Goal: Information Seeking & Learning: Learn about a topic

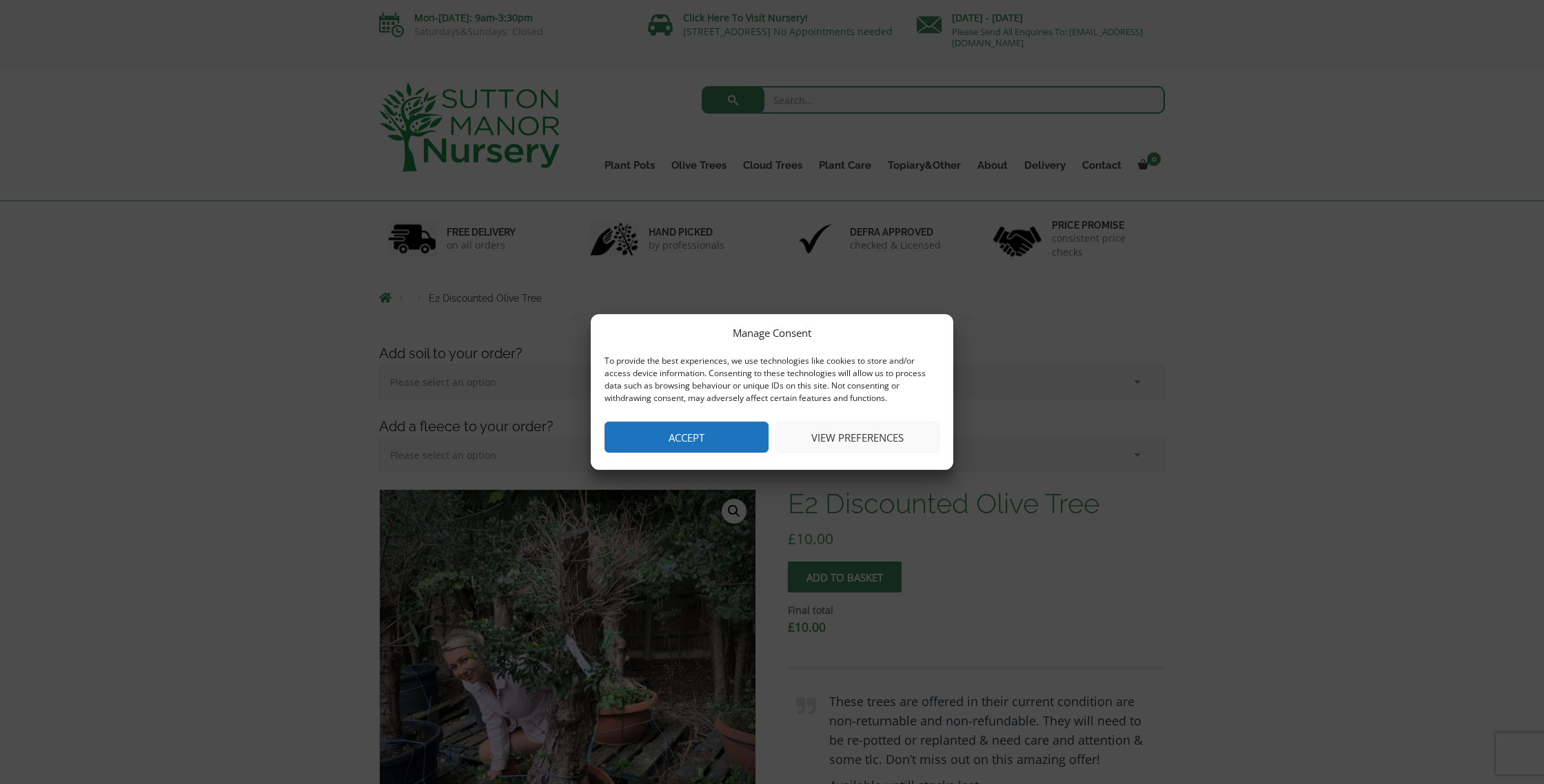
click at [700, 437] on button "Accept" at bounding box center [686, 437] width 164 height 31
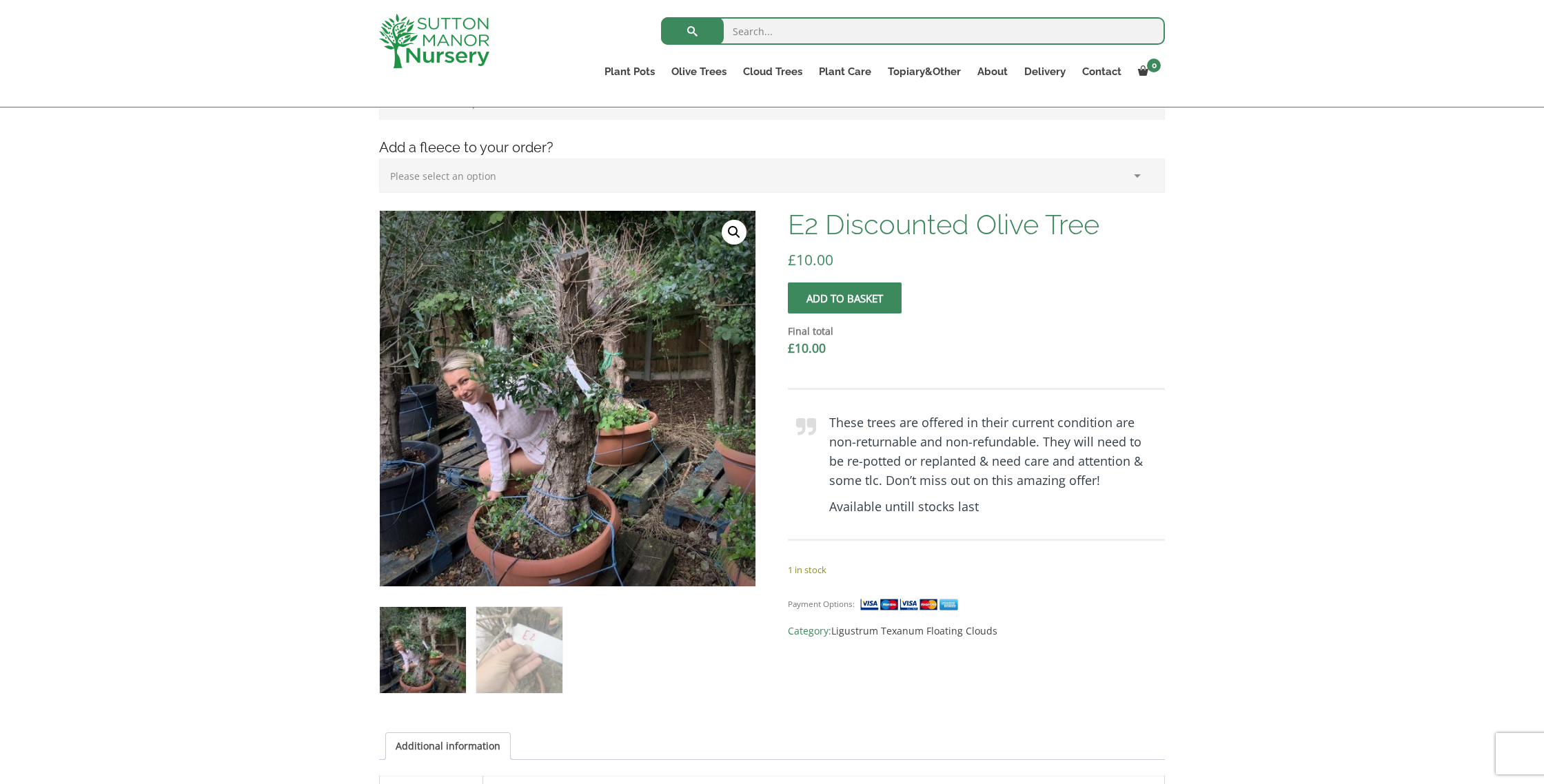
scroll to position [255, 0]
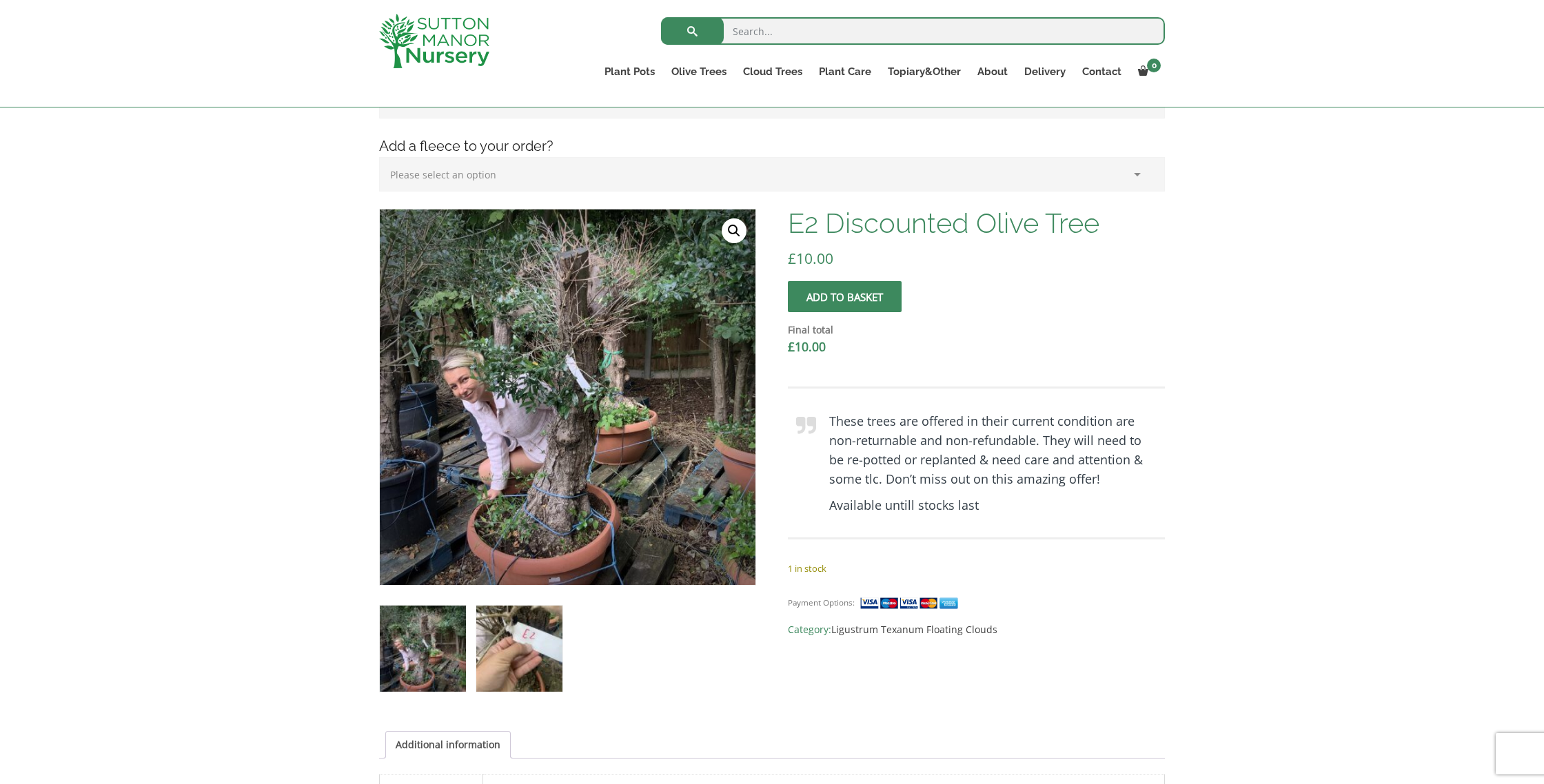
click at [506, 646] on img at bounding box center [519, 648] width 86 height 86
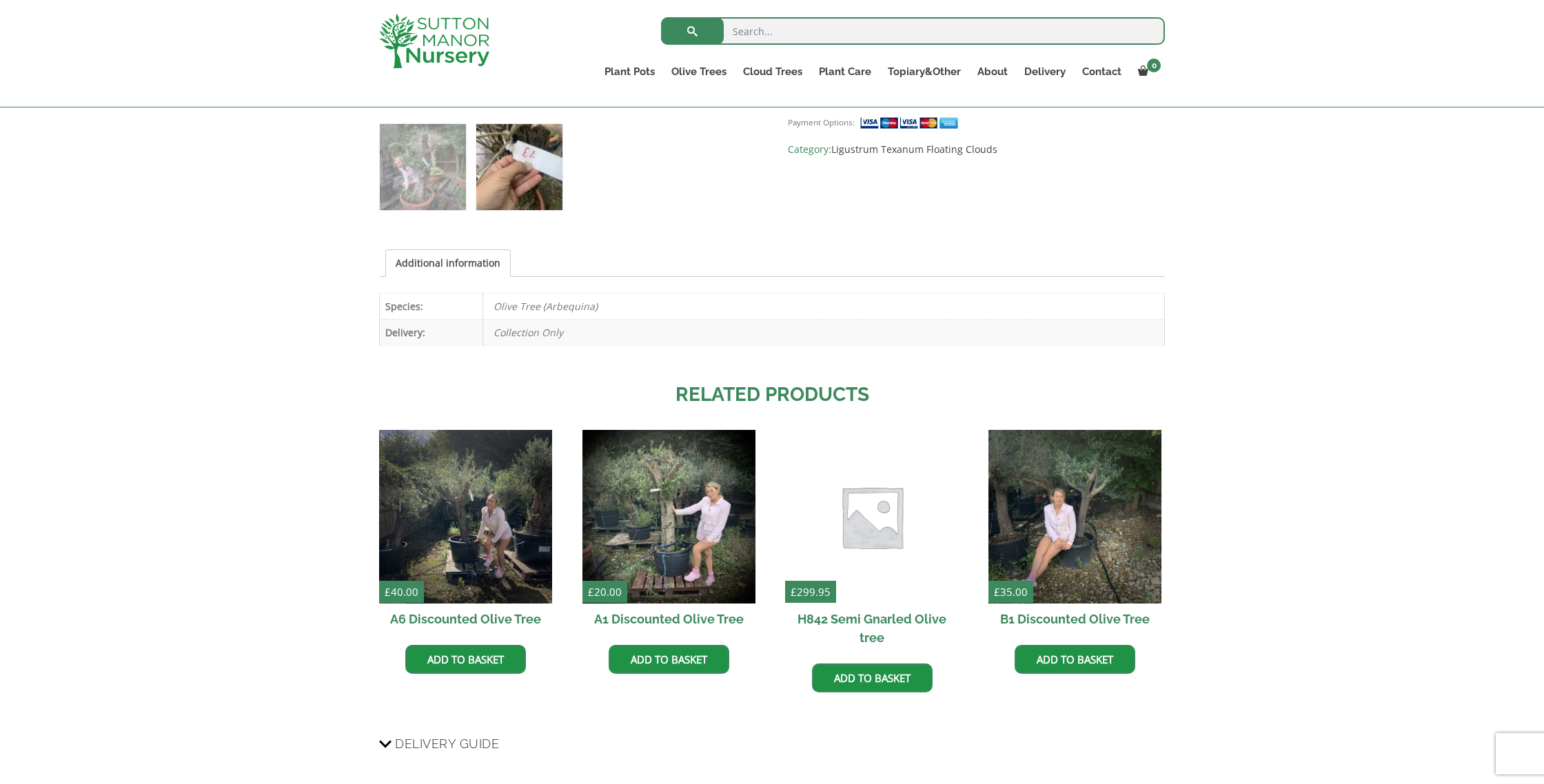
scroll to position [738, 0]
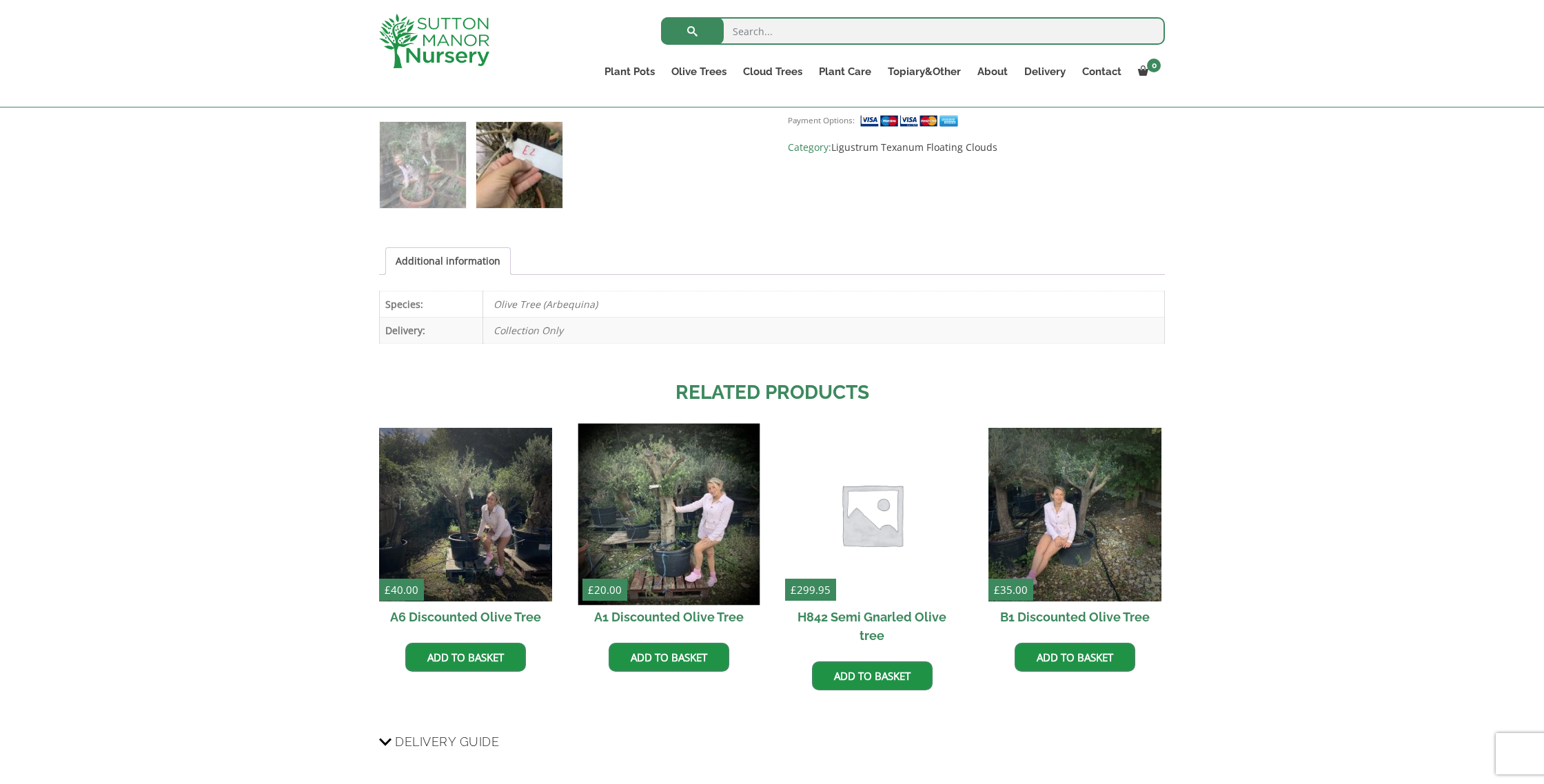
click at [654, 529] on img at bounding box center [669, 514] width 182 height 182
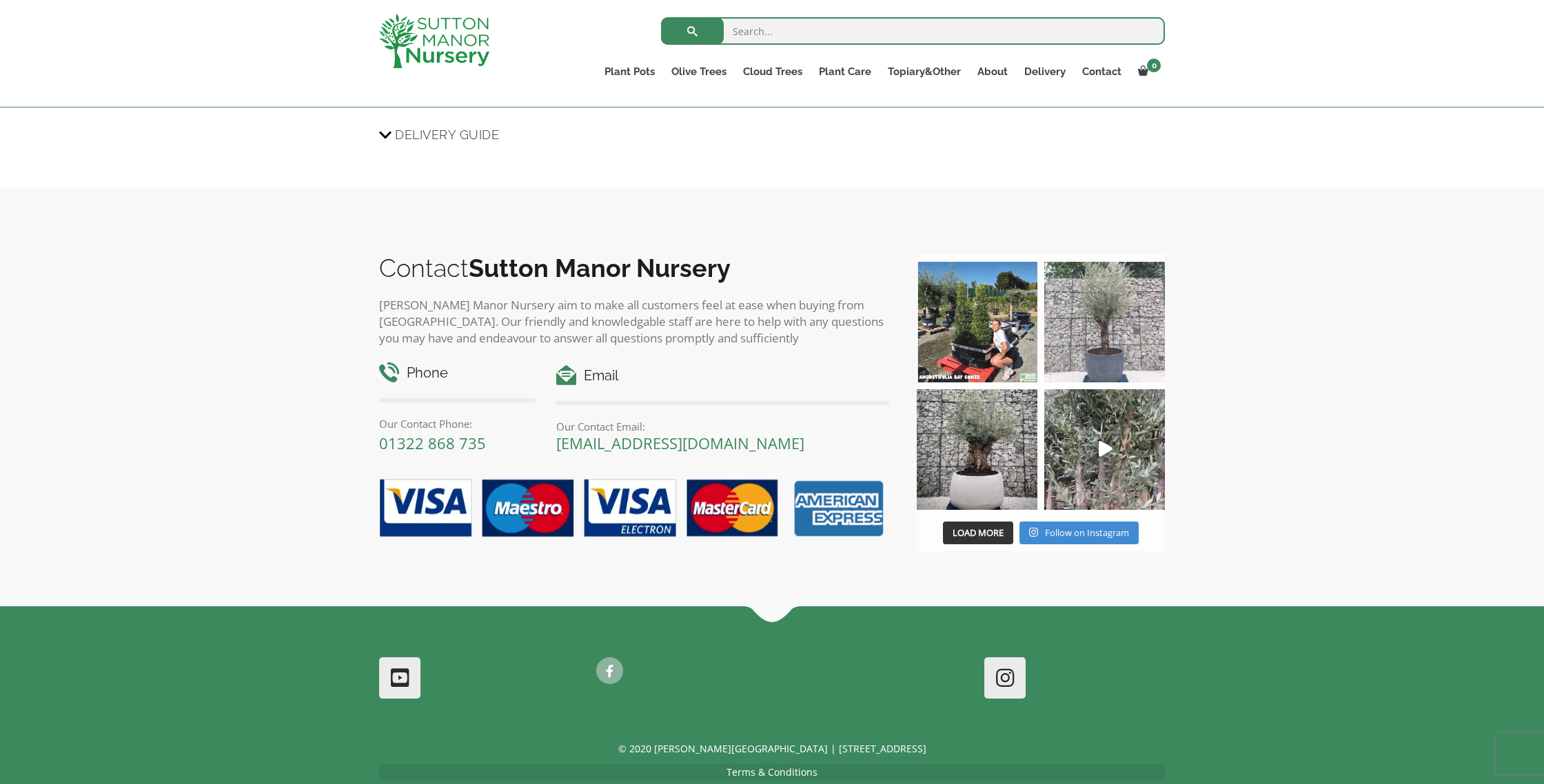
scroll to position [1367, 0]
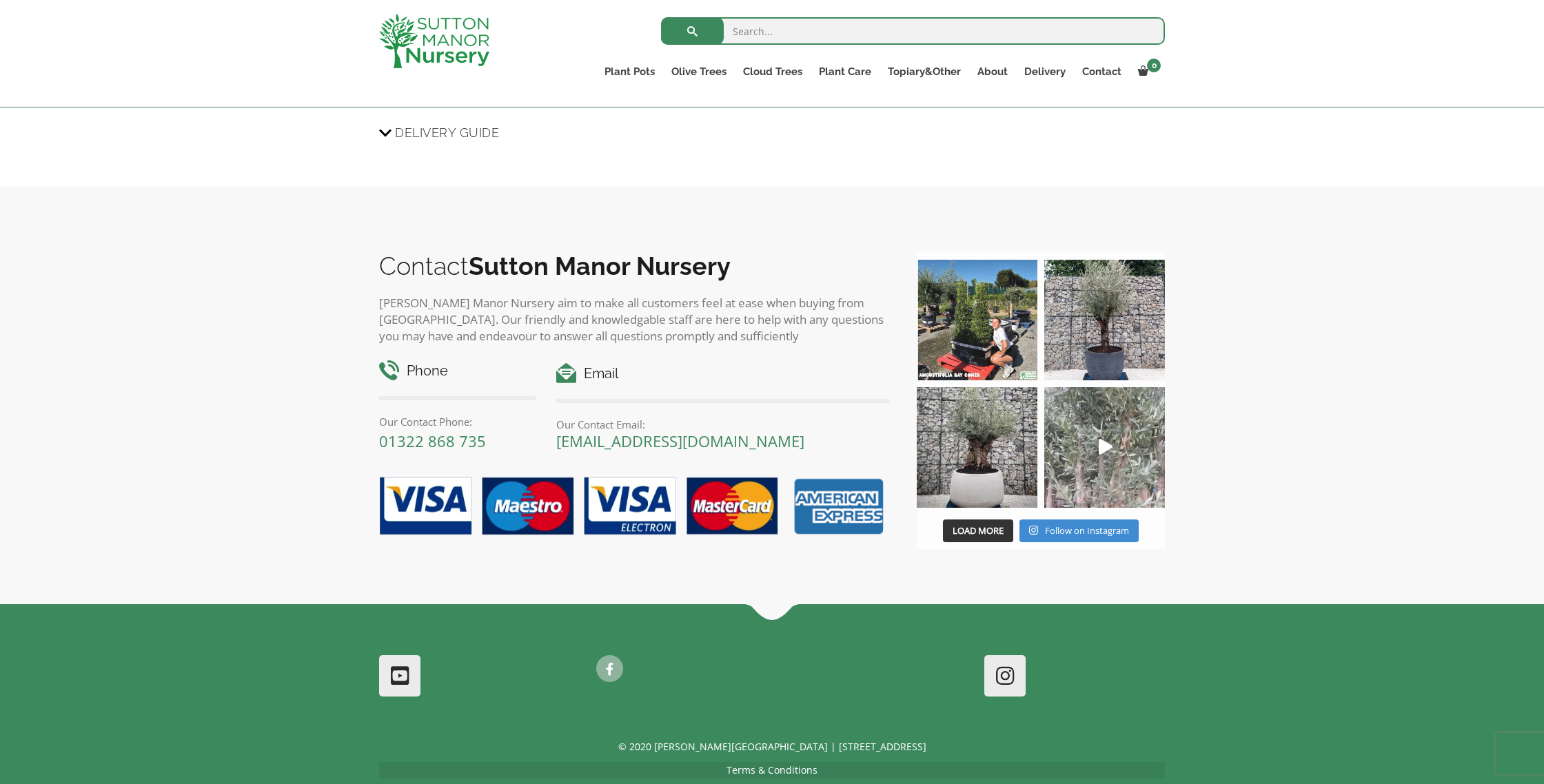
click at [1094, 447] on img at bounding box center [1104, 447] width 120 height 120
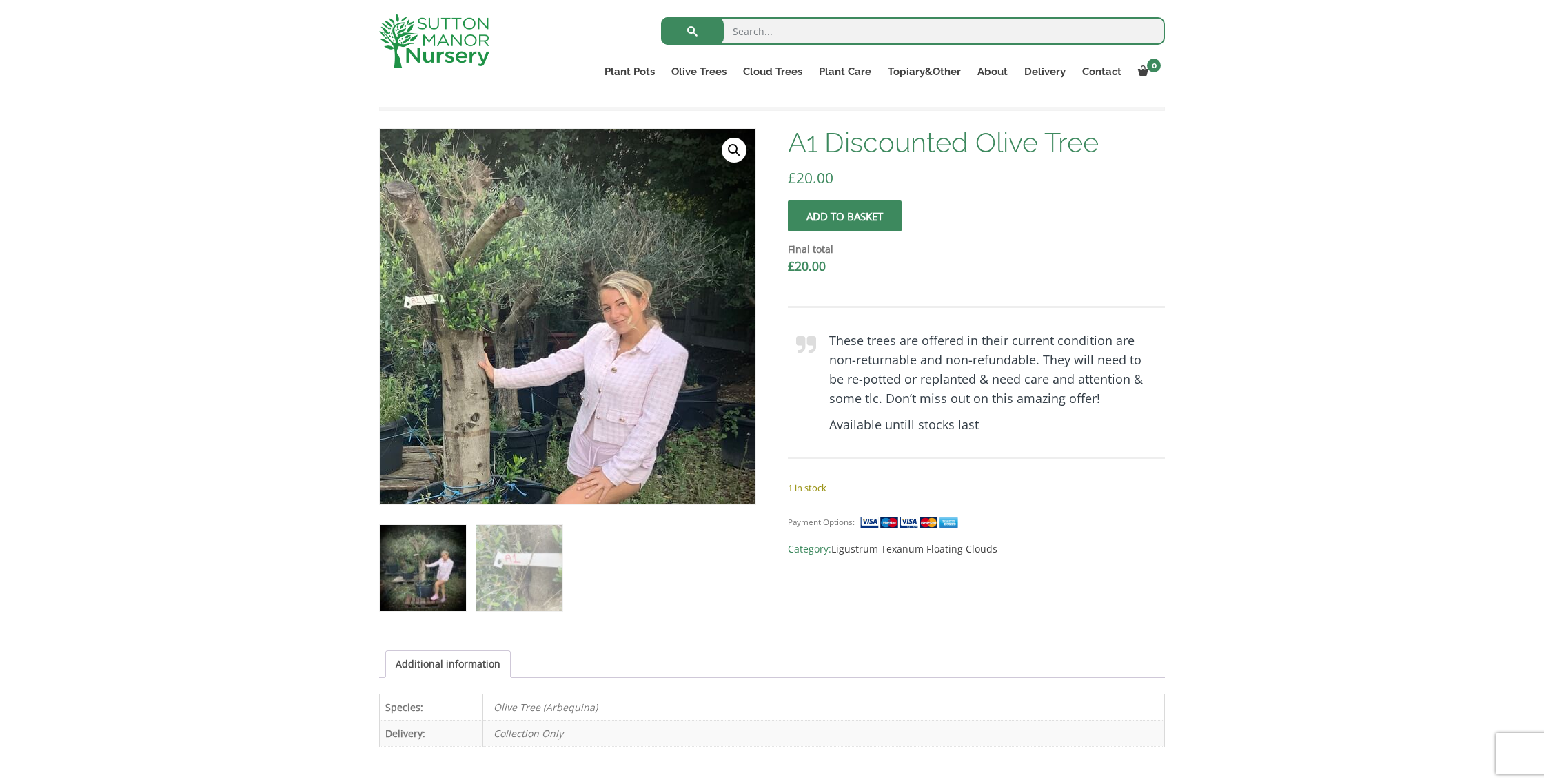
scroll to position [331, 0]
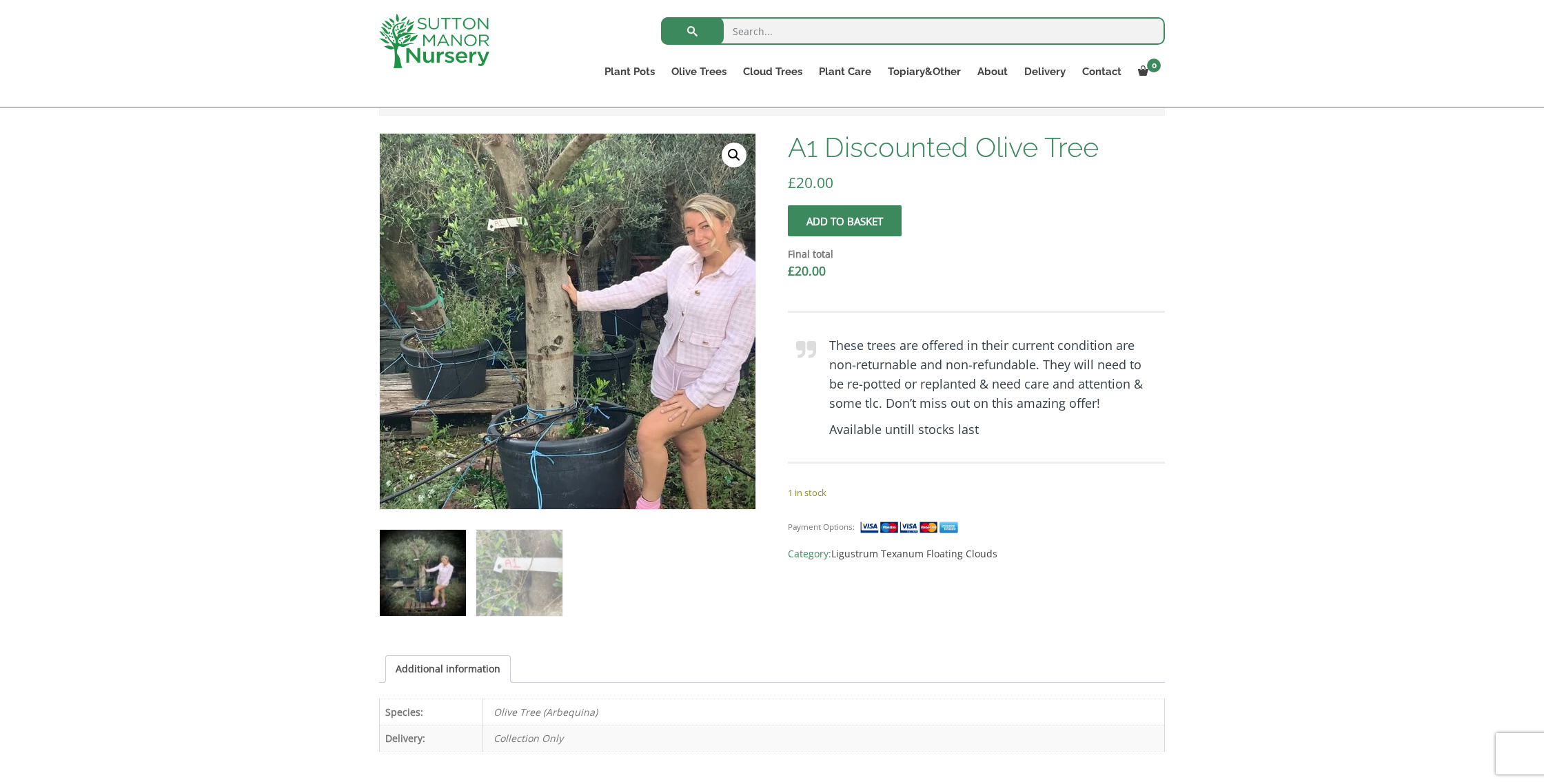
click at [591, 330] on img at bounding box center [553, 317] width 611 height 610
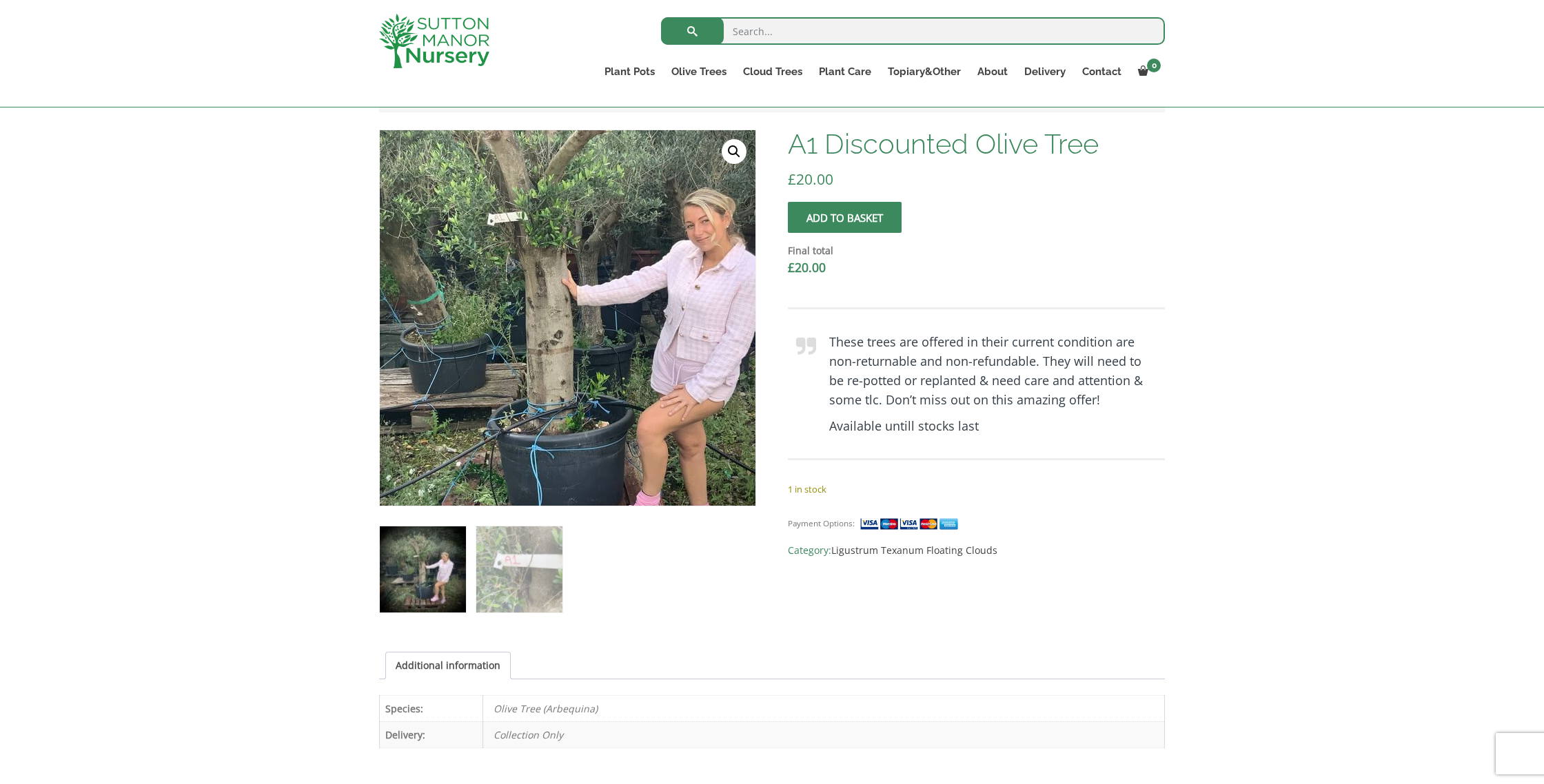
click at [591, 330] on img at bounding box center [553, 312] width 611 height 610
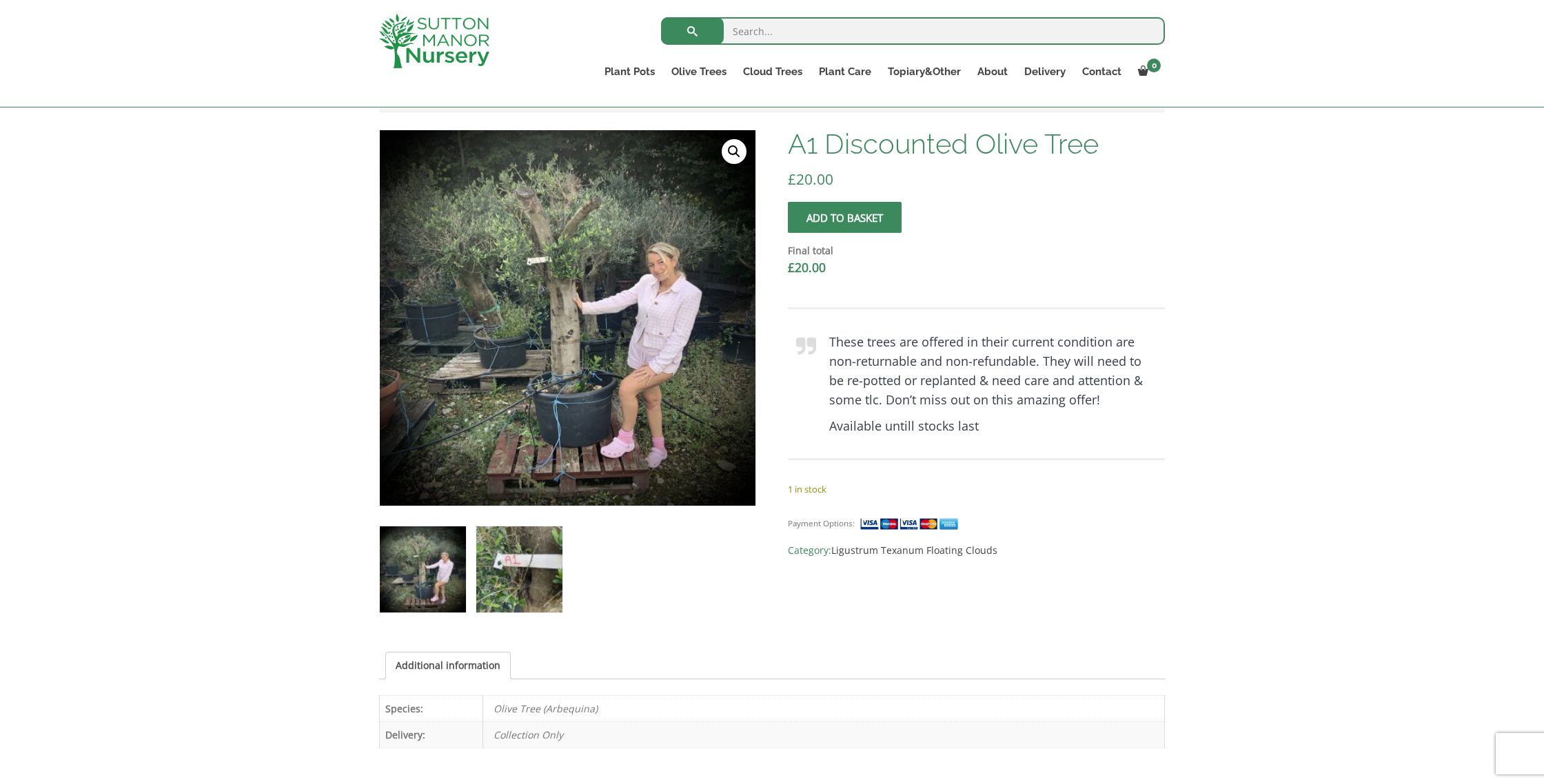
click at [531, 575] on img at bounding box center [519, 569] width 86 height 86
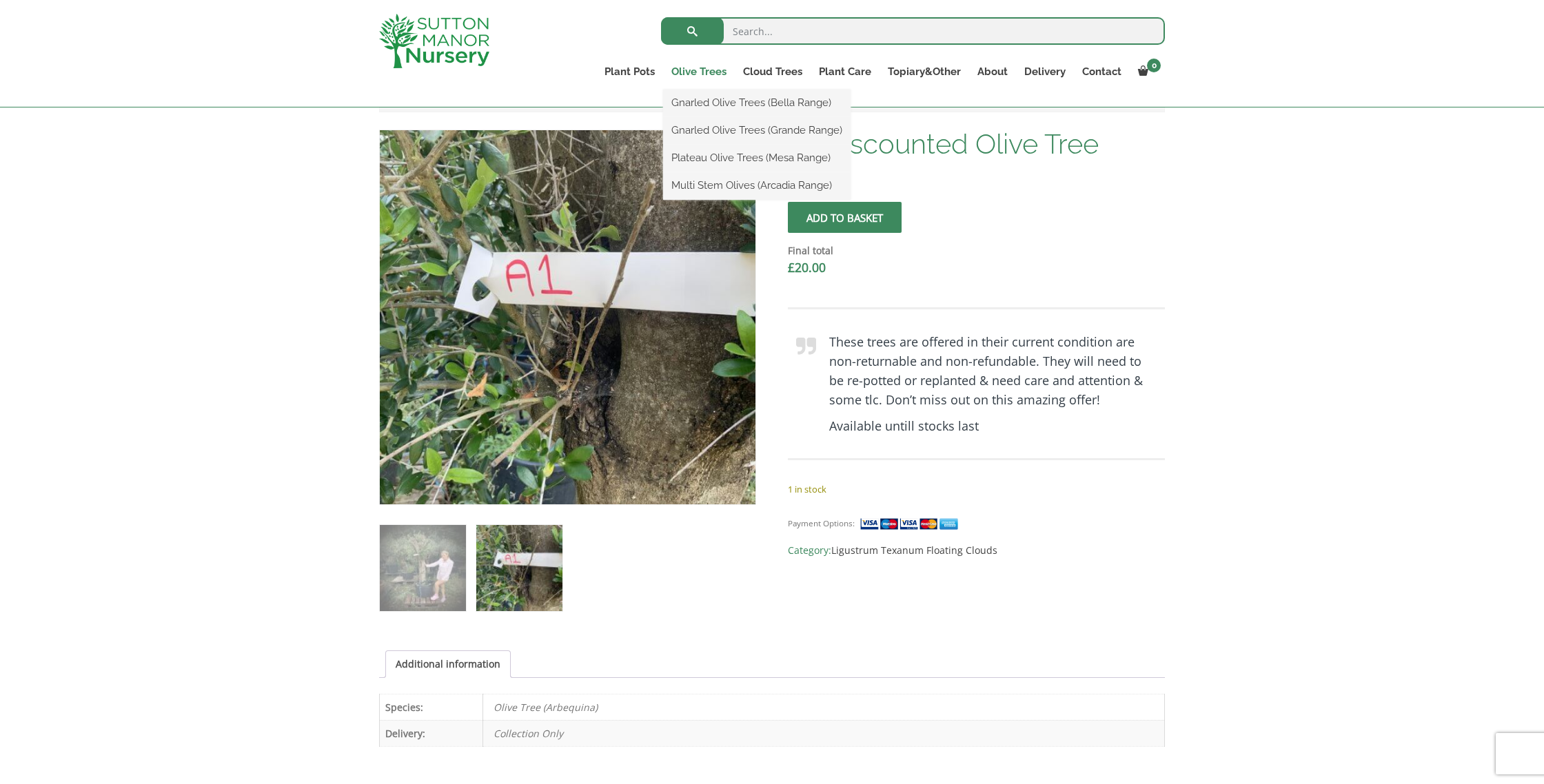
click at [709, 72] on link "Olive Trees" at bounding box center [699, 72] width 71 height 20
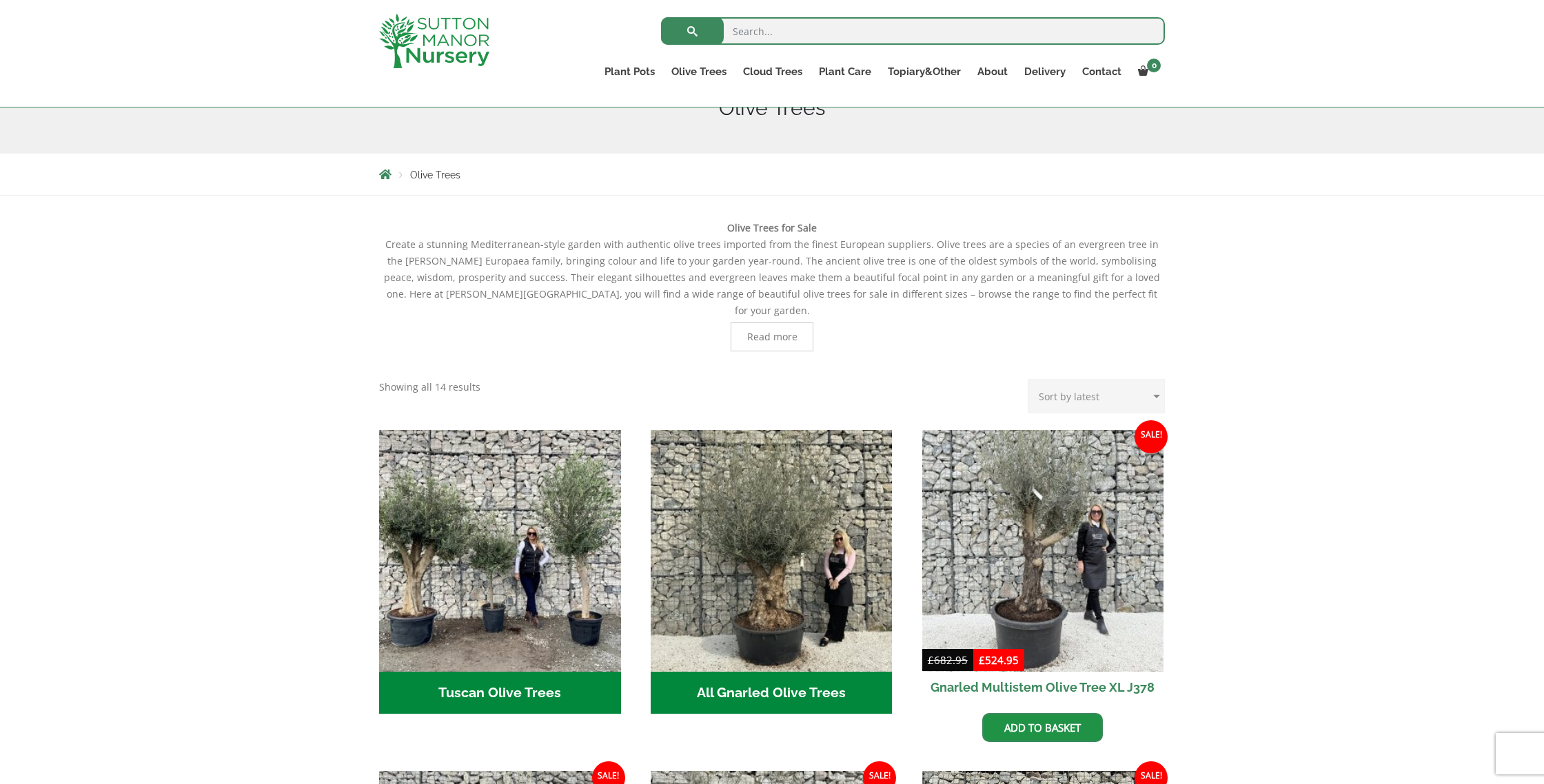
scroll to position [190, 0]
click at [1066, 378] on select "Sort by popularity Sort by latest Sort by price: low to high Sort by price: hig…" at bounding box center [1097, 395] width 137 height 34
select select "price"
click at [1031, 378] on select "Sort by popularity Sort by latest Sort by price: low to high Sort by price: hig…" at bounding box center [1097, 395] width 137 height 34
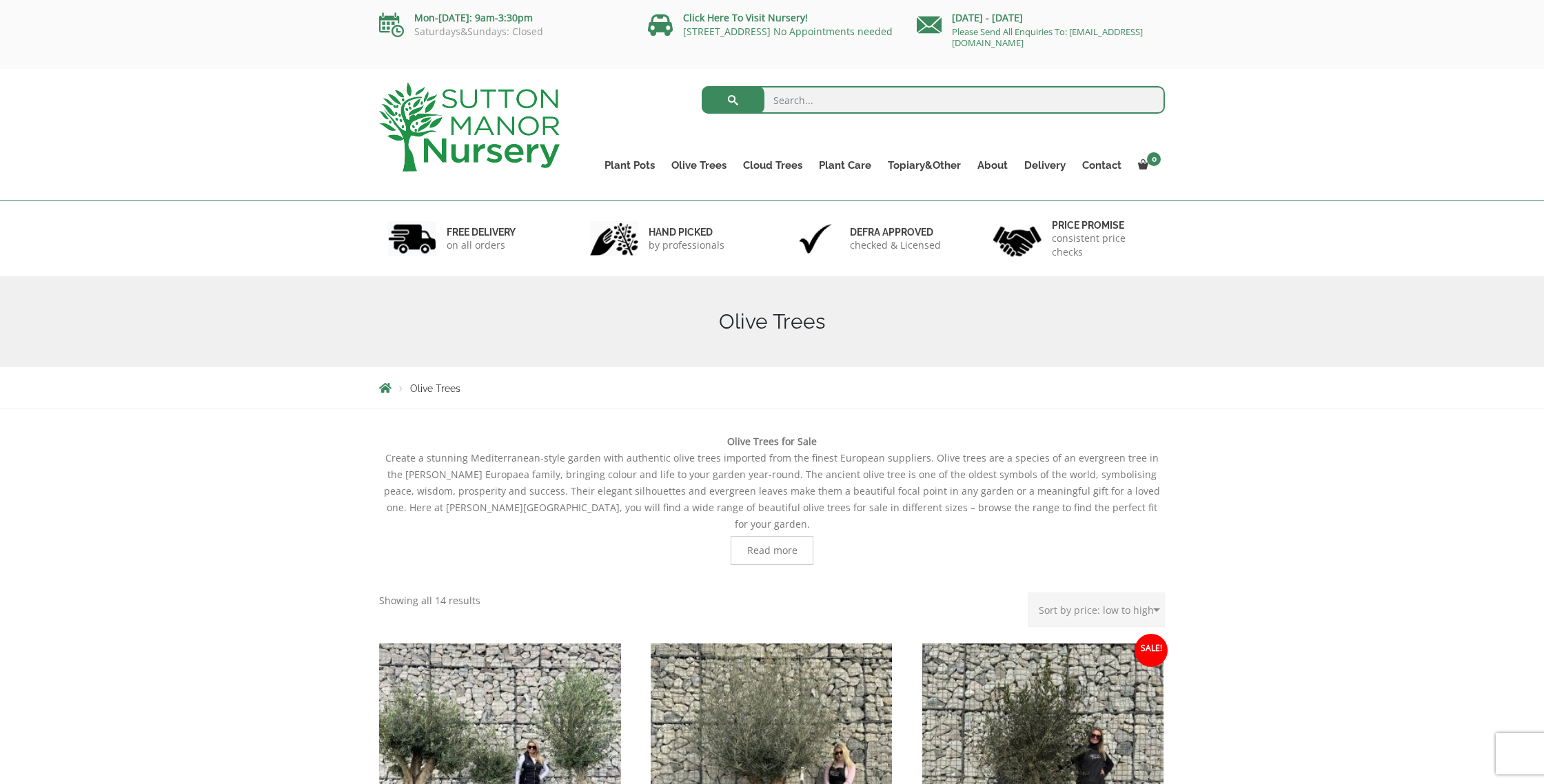
click at [862, 106] on input "search" at bounding box center [933, 99] width 464 height 27
type input "olive tree"
click at [702, 86] on button "submit" at bounding box center [733, 99] width 63 height 27
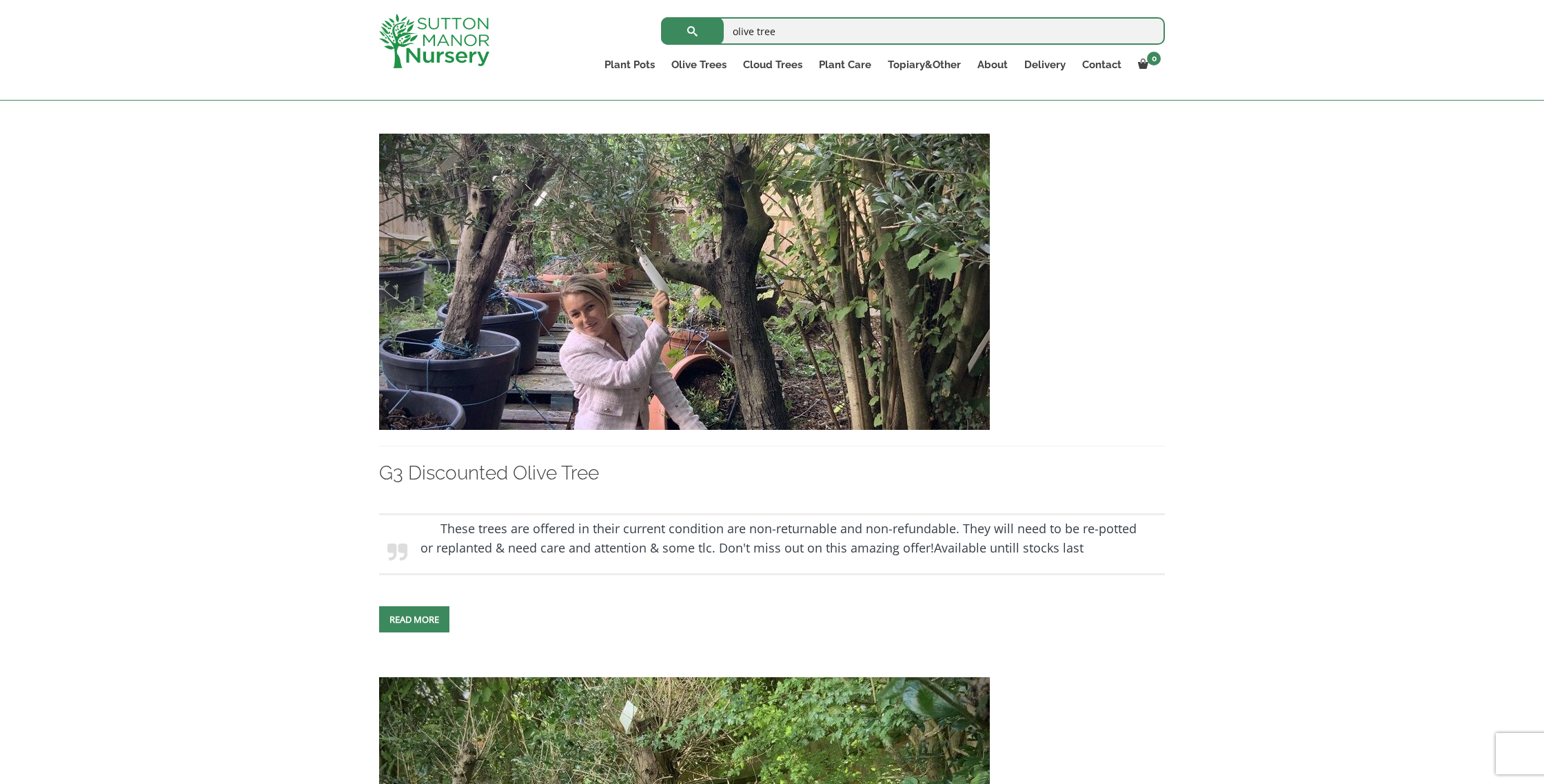
scroll to position [799, 0]
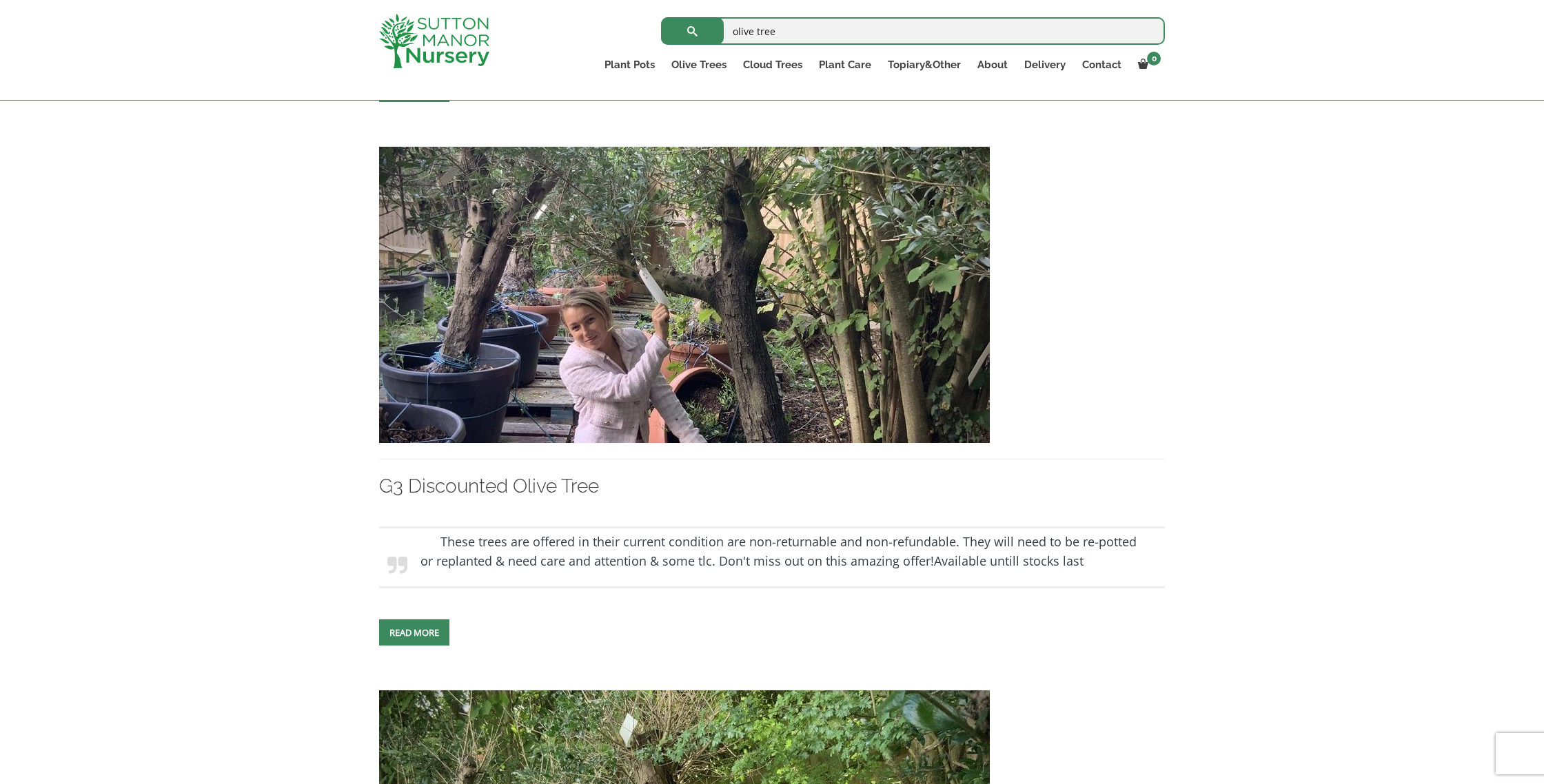
click at [648, 348] on img at bounding box center [684, 295] width 611 height 296
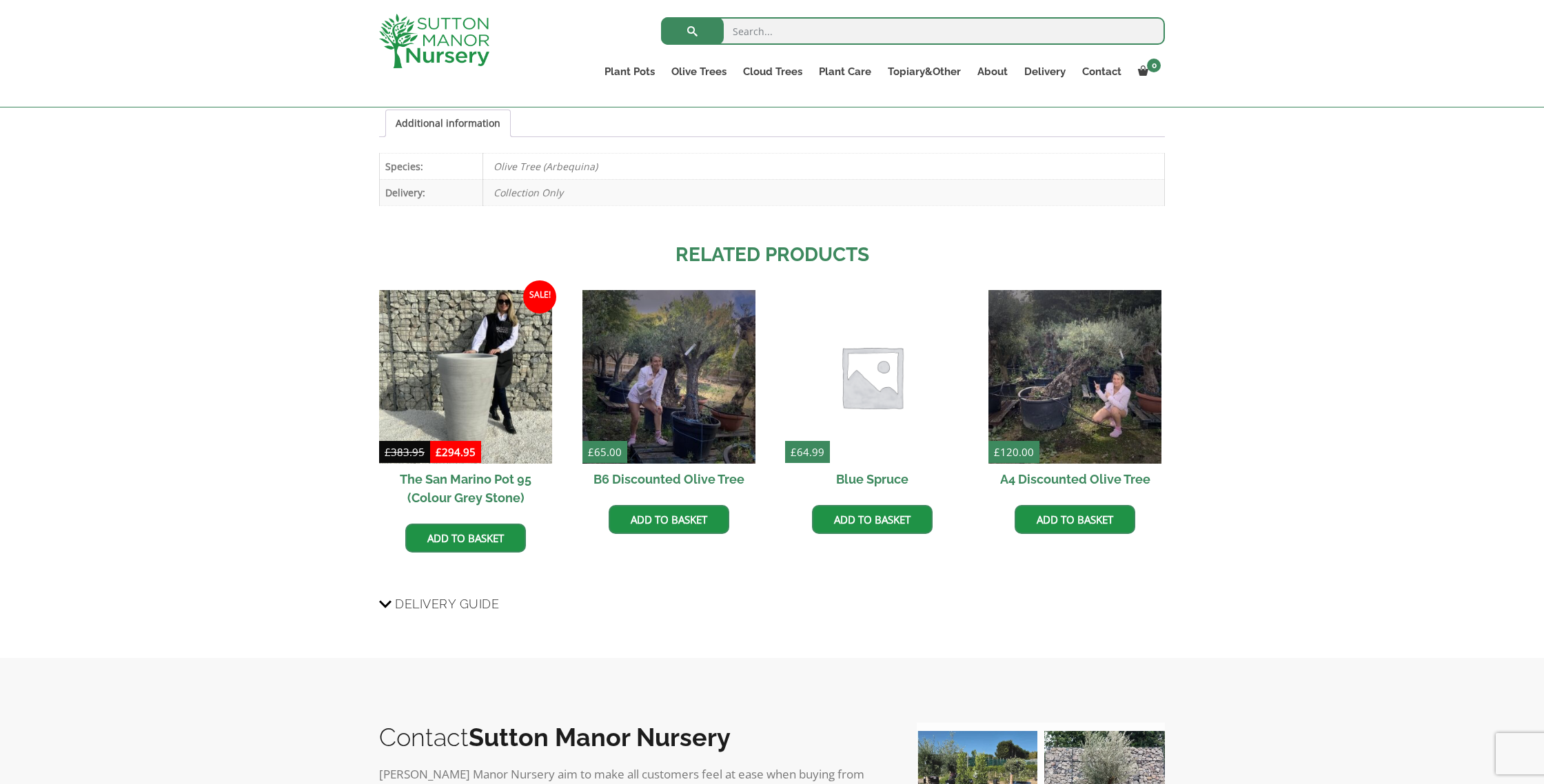
scroll to position [878, 0]
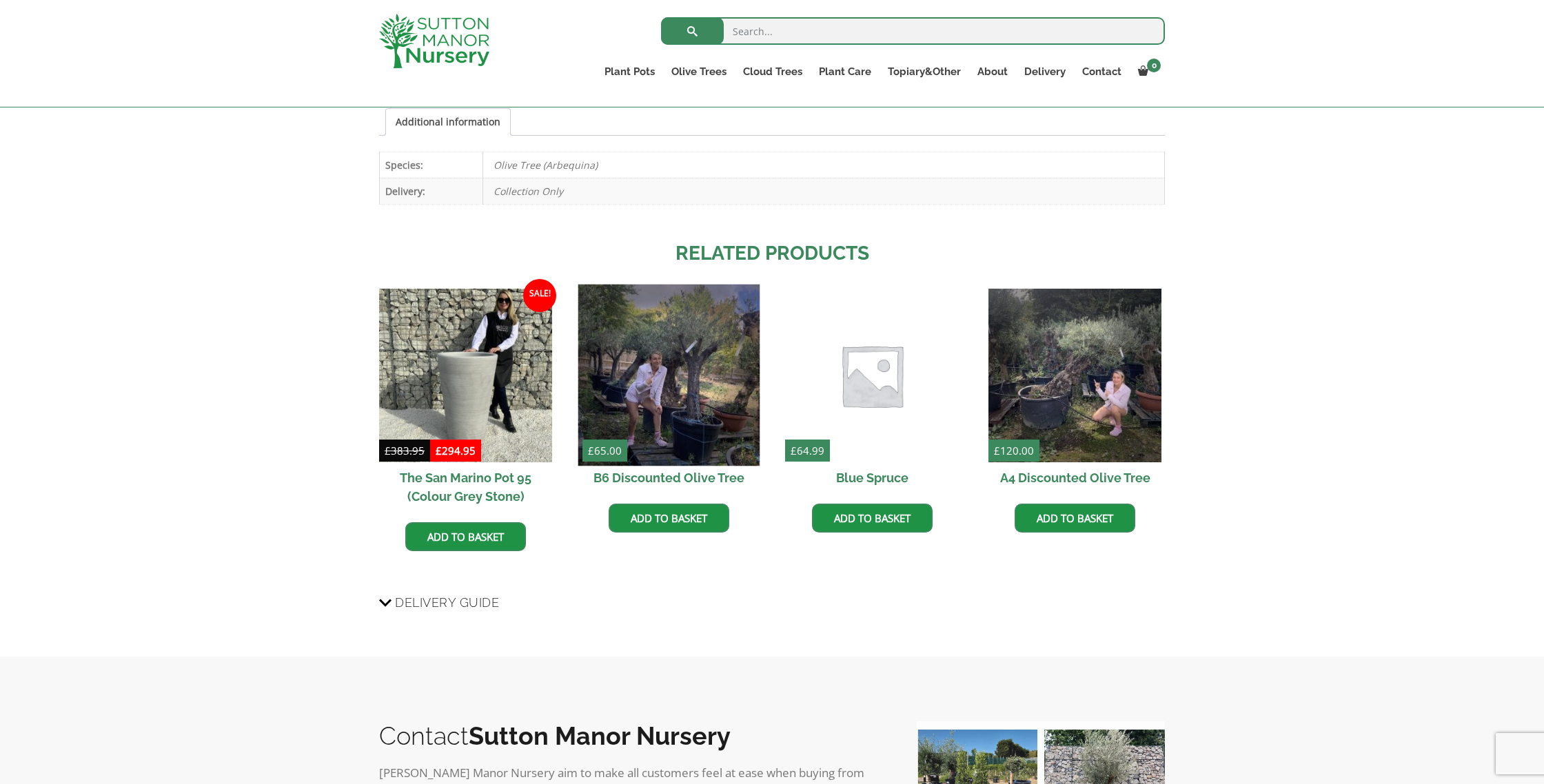
click at [691, 370] on img at bounding box center [669, 376] width 182 height 182
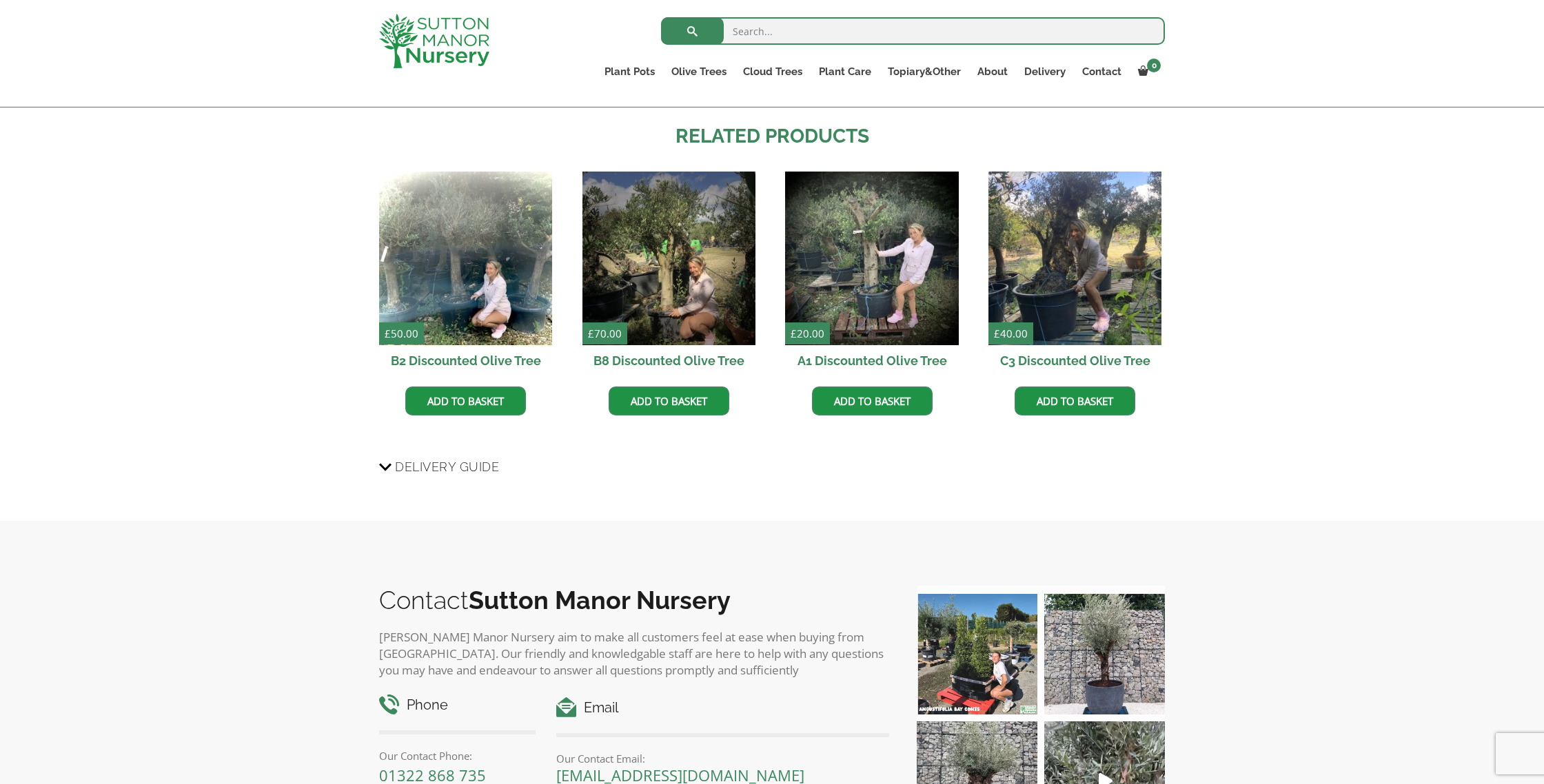
scroll to position [911, 0]
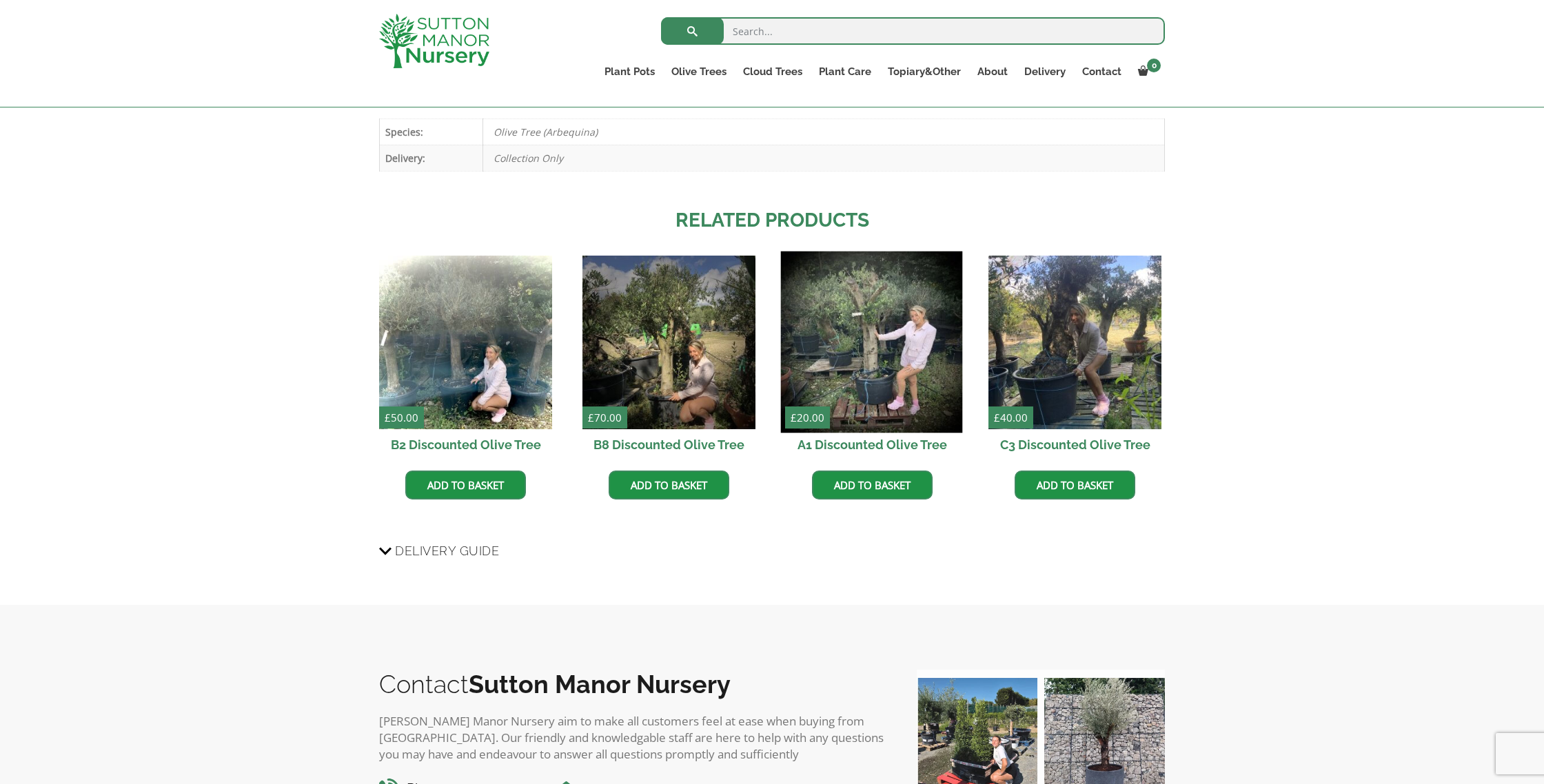
click at [863, 338] on img at bounding box center [872, 342] width 182 height 182
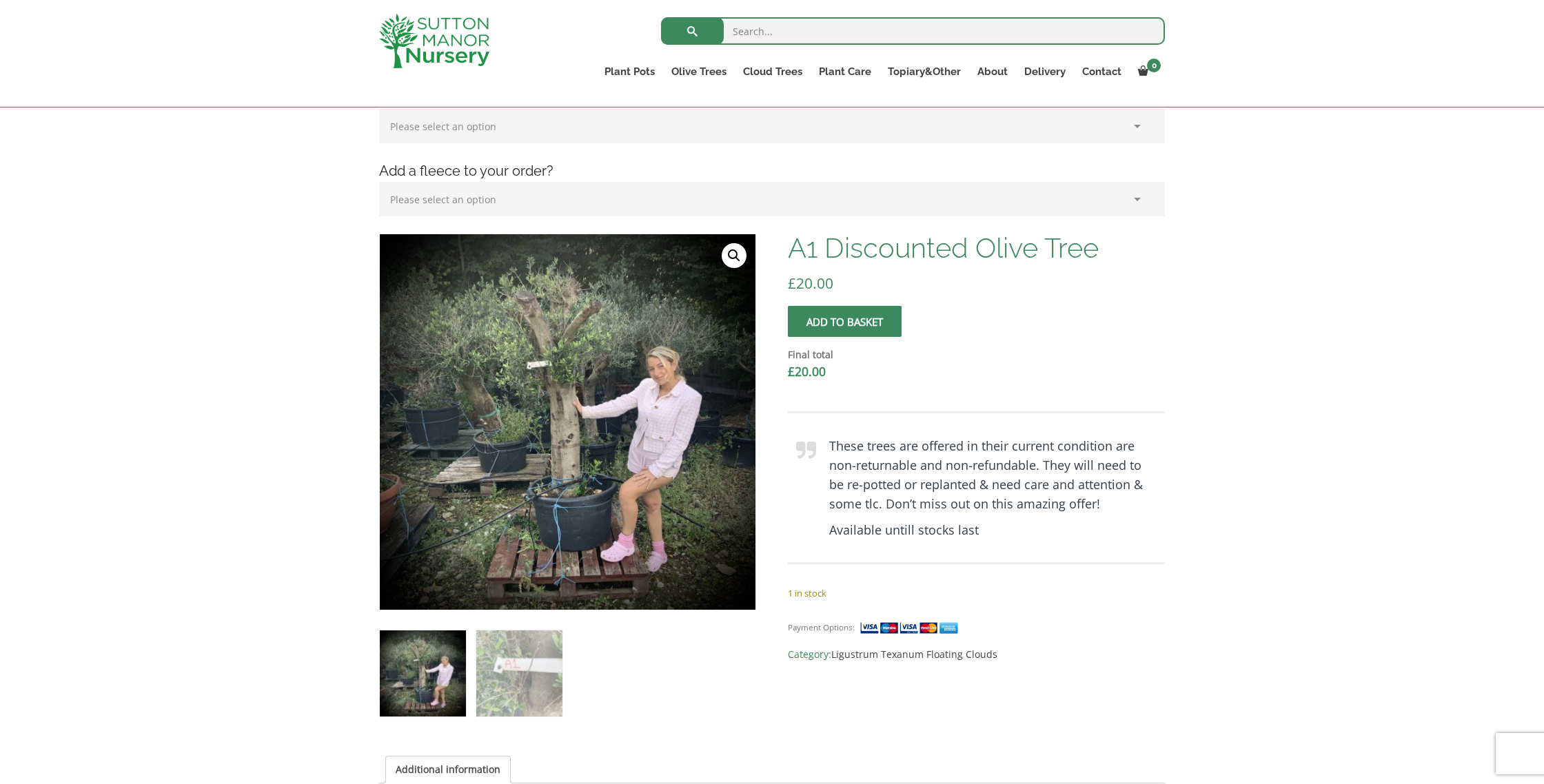
scroll to position [270, 0]
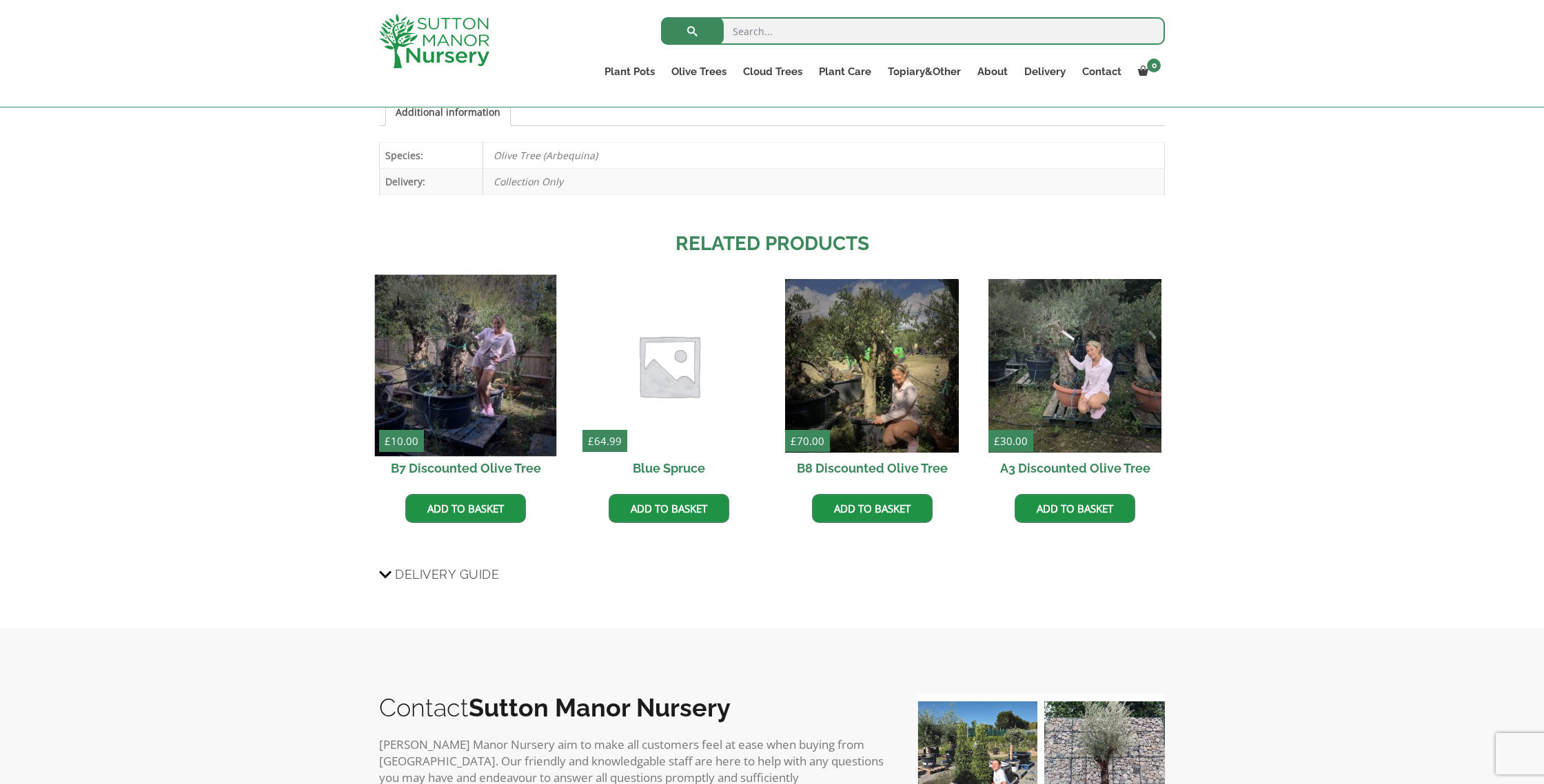
scroll to position [973, 0]
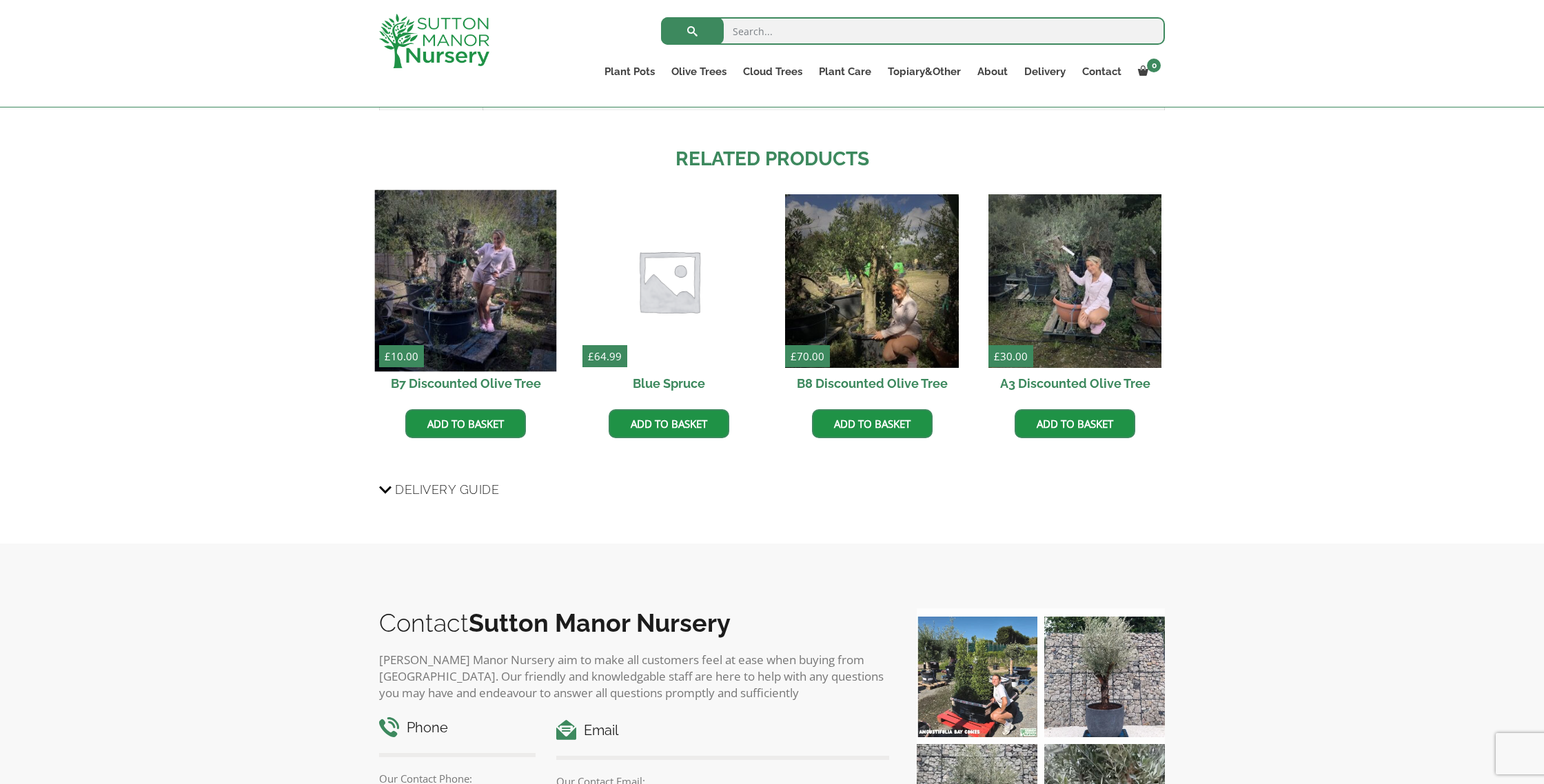
click at [506, 266] on img at bounding box center [466, 281] width 182 height 182
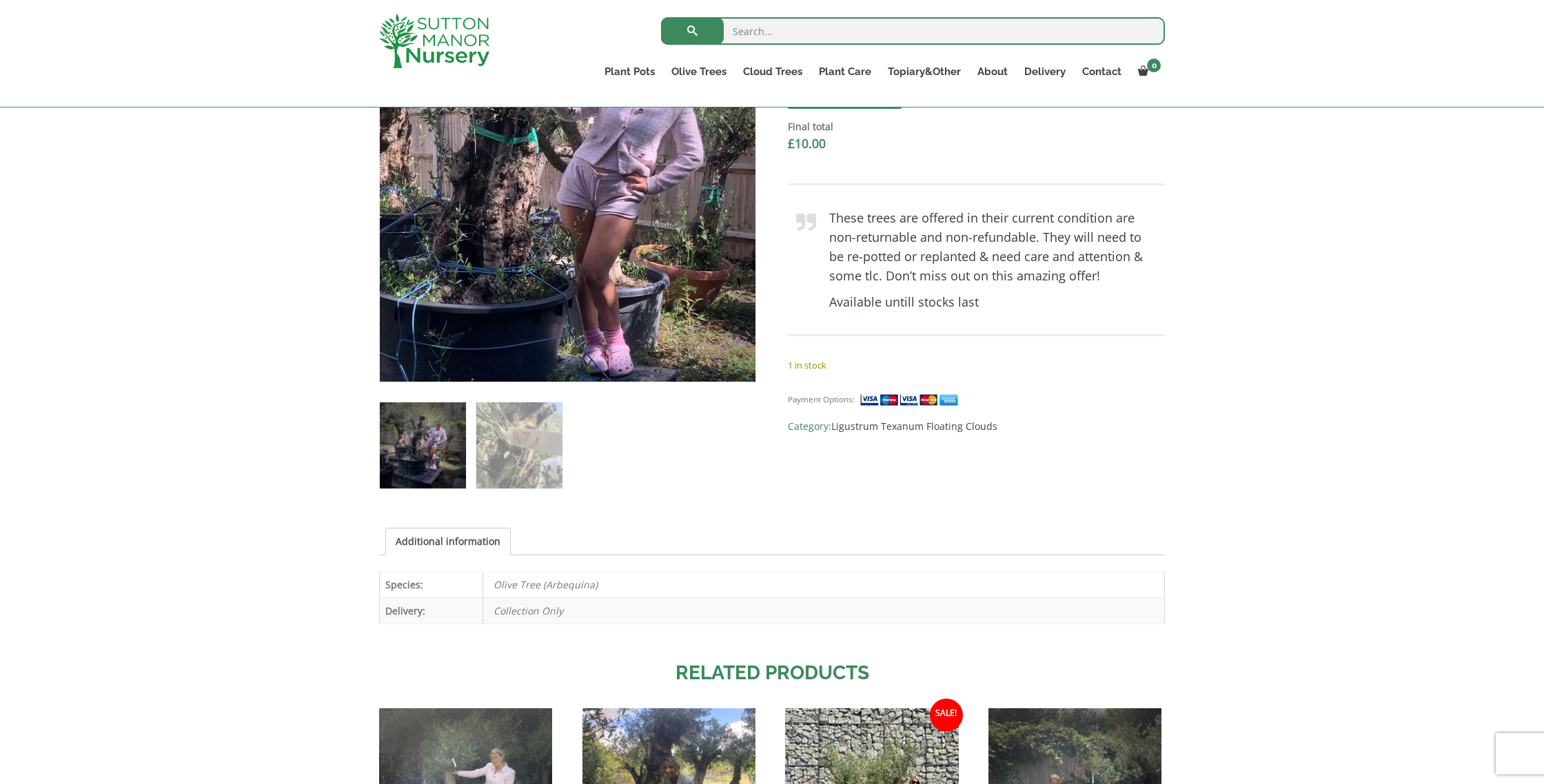
scroll to position [460, 0]
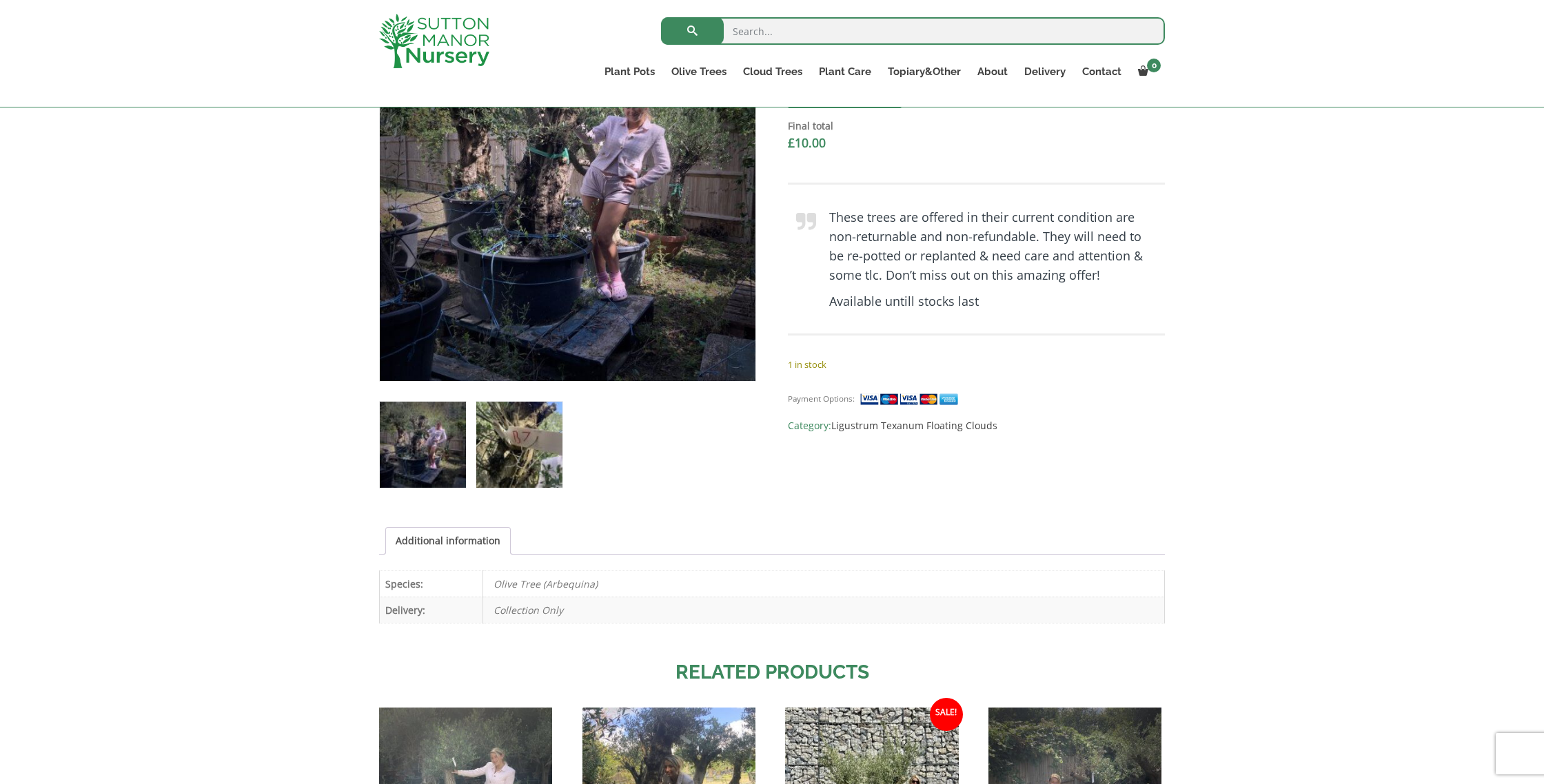
click at [522, 454] on img at bounding box center [519, 444] width 86 height 86
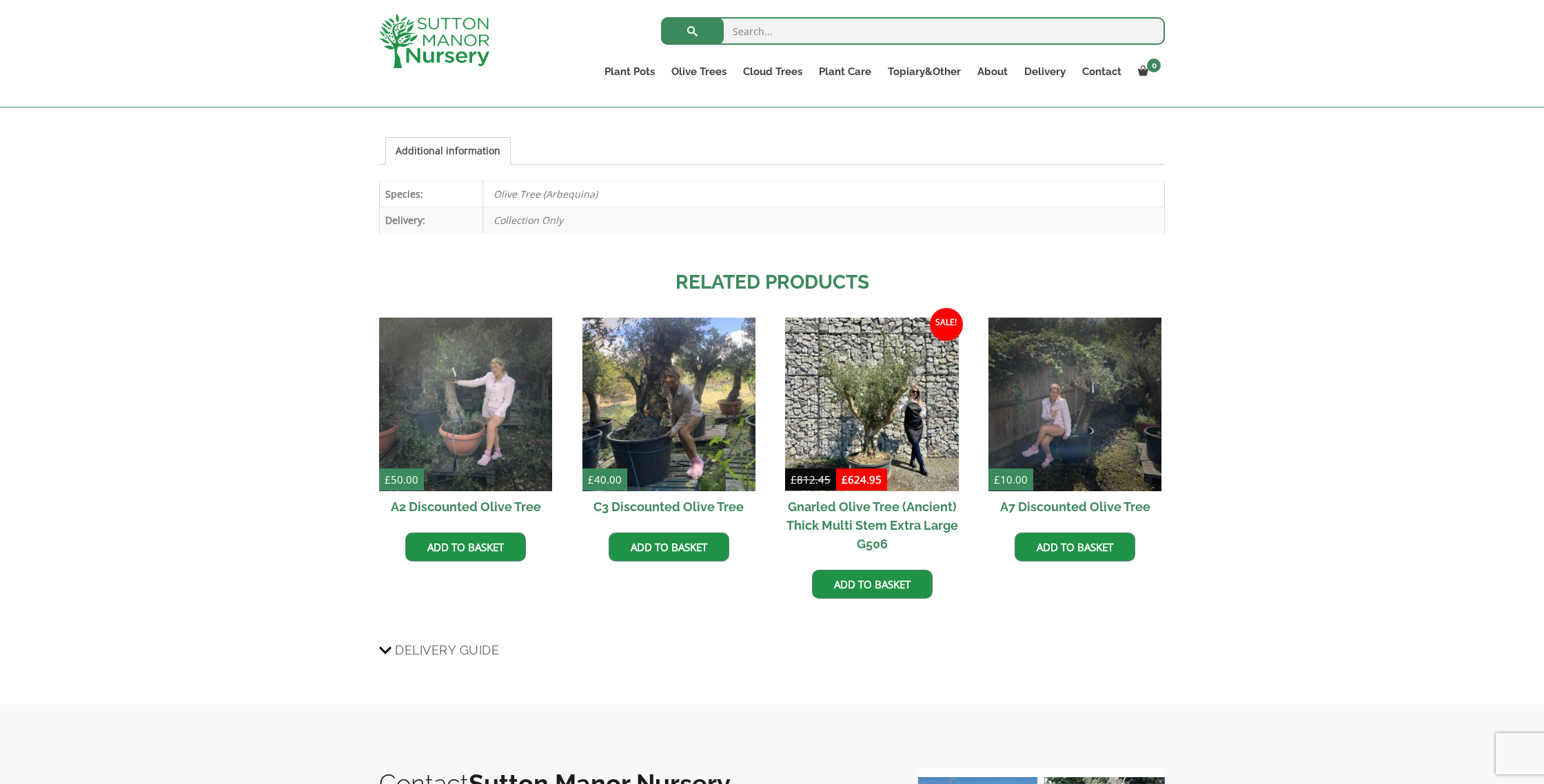
scroll to position [849, 0]
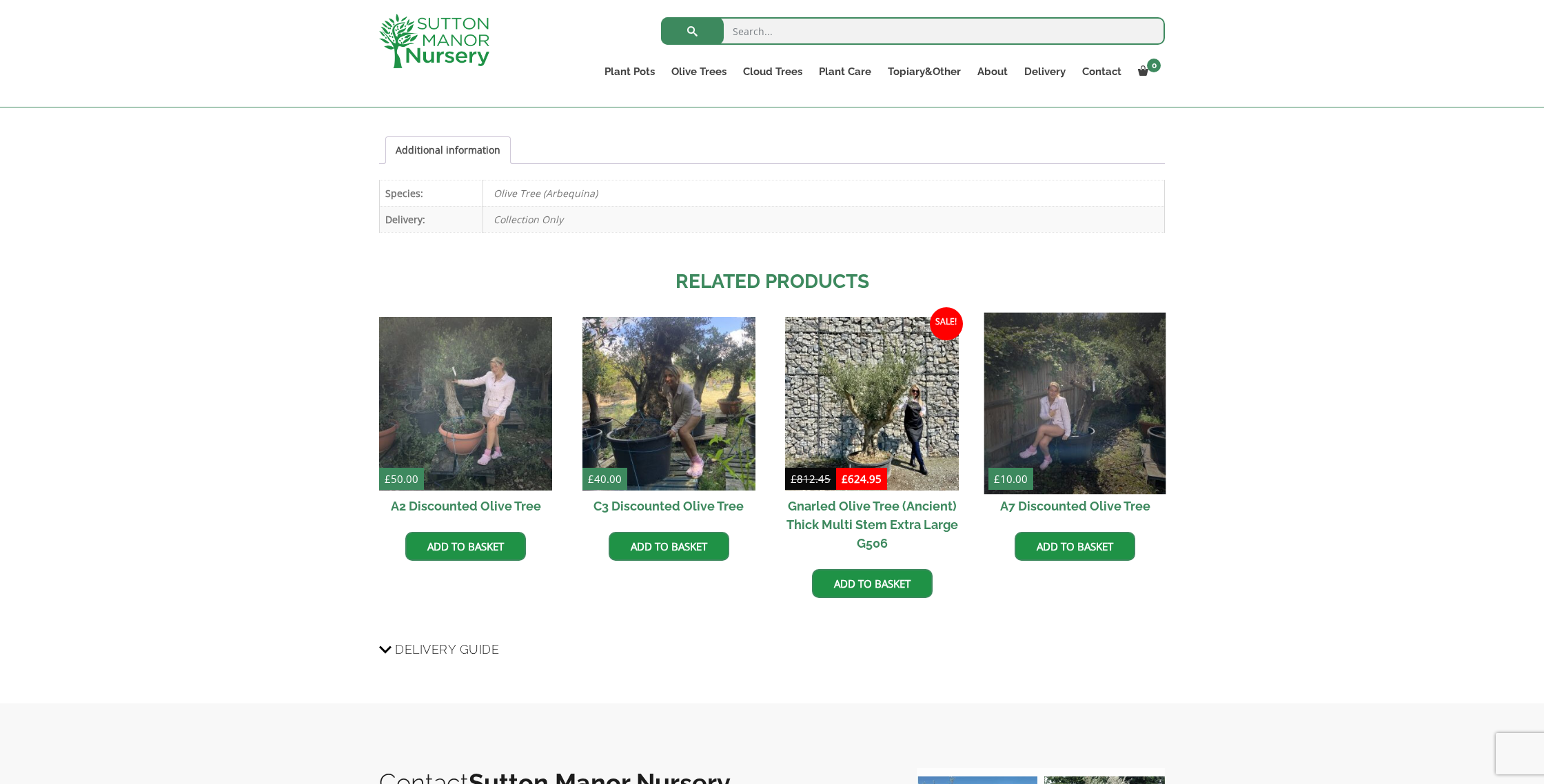
click at [1108, 440] on img at bounding box center [1076, 404] width 182 height 182
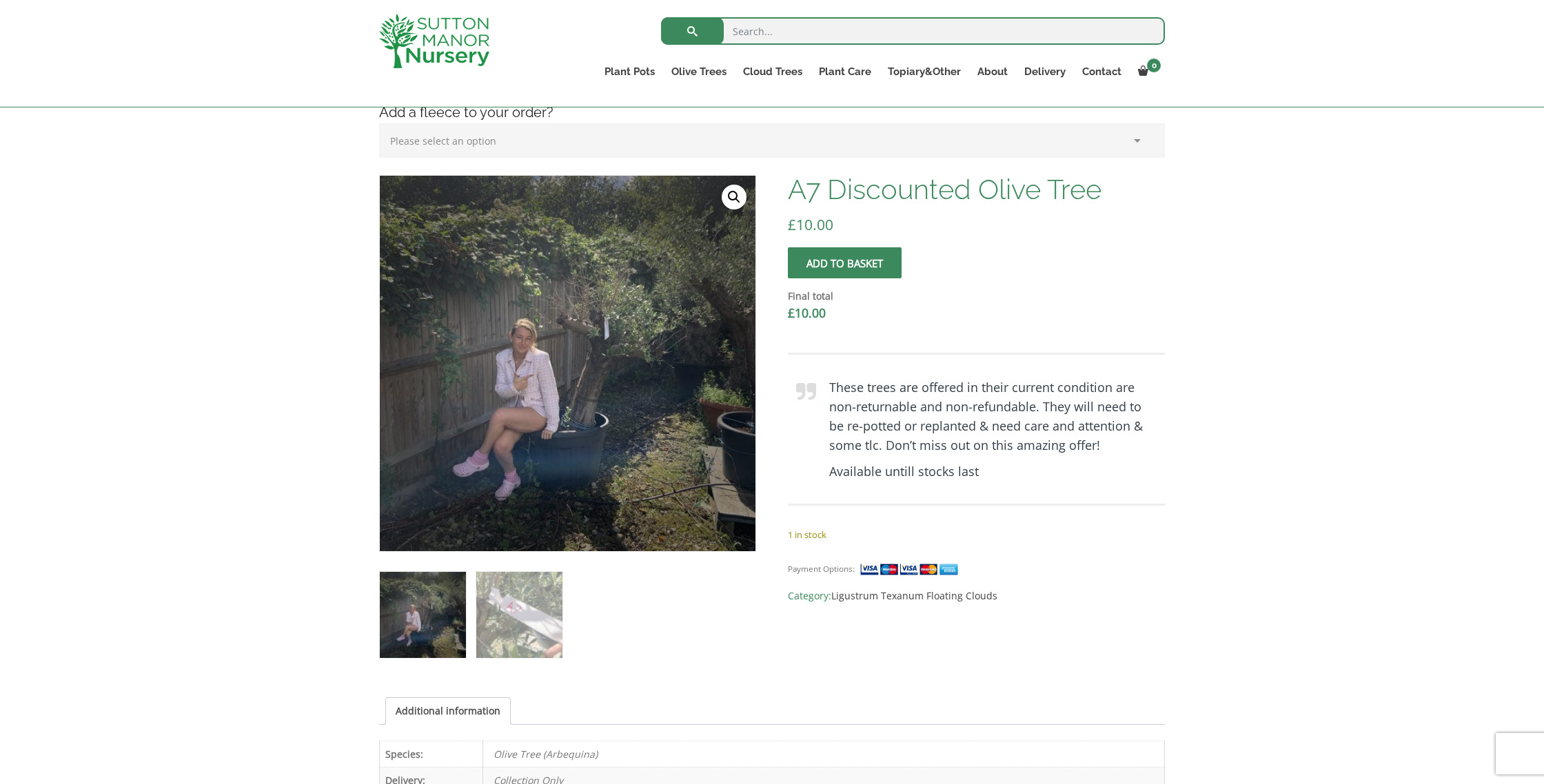
scroll to position [296, 0]
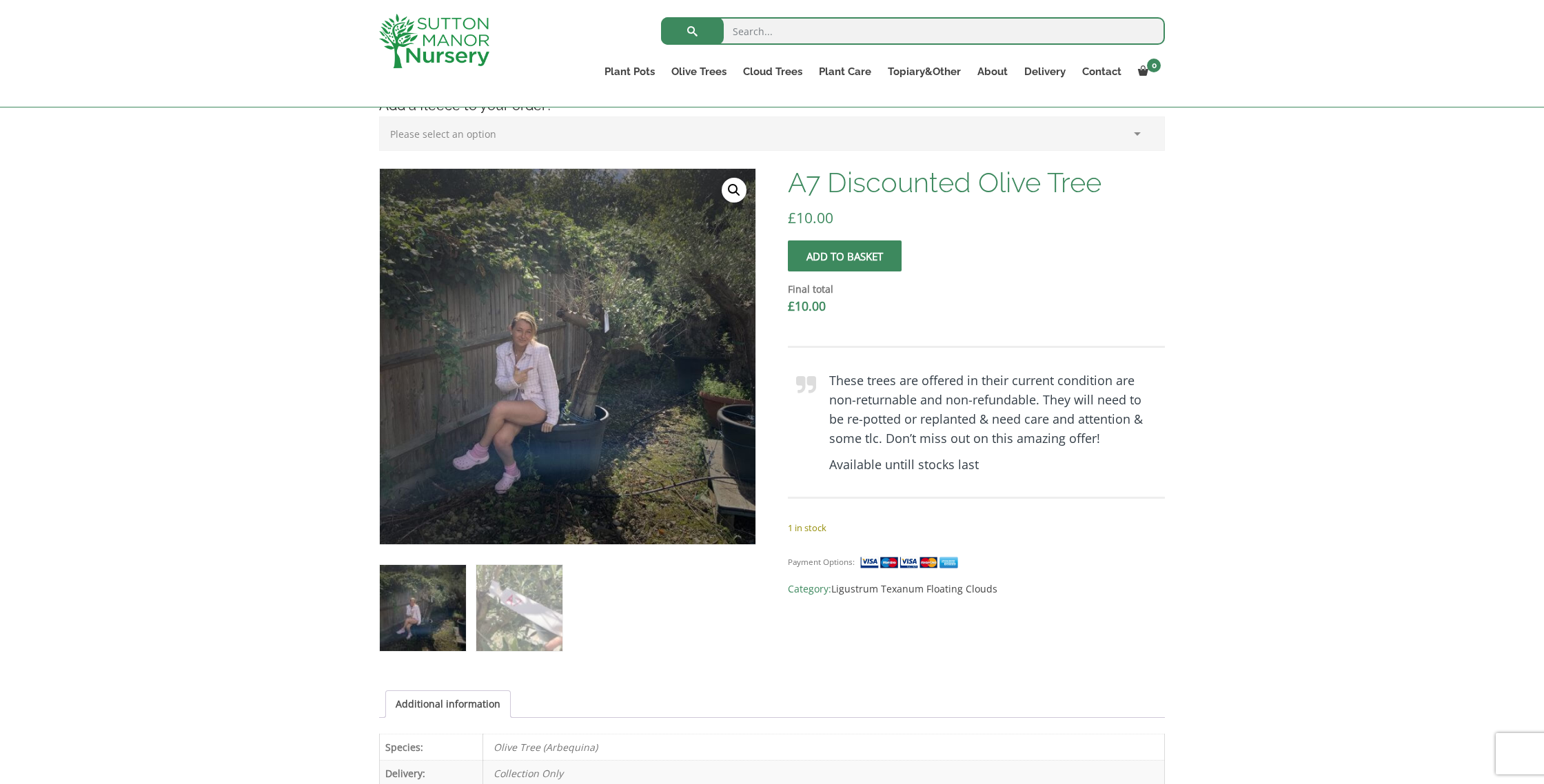
click at [446, 39] on img at bounding box center [434, 41] width 111 height 55
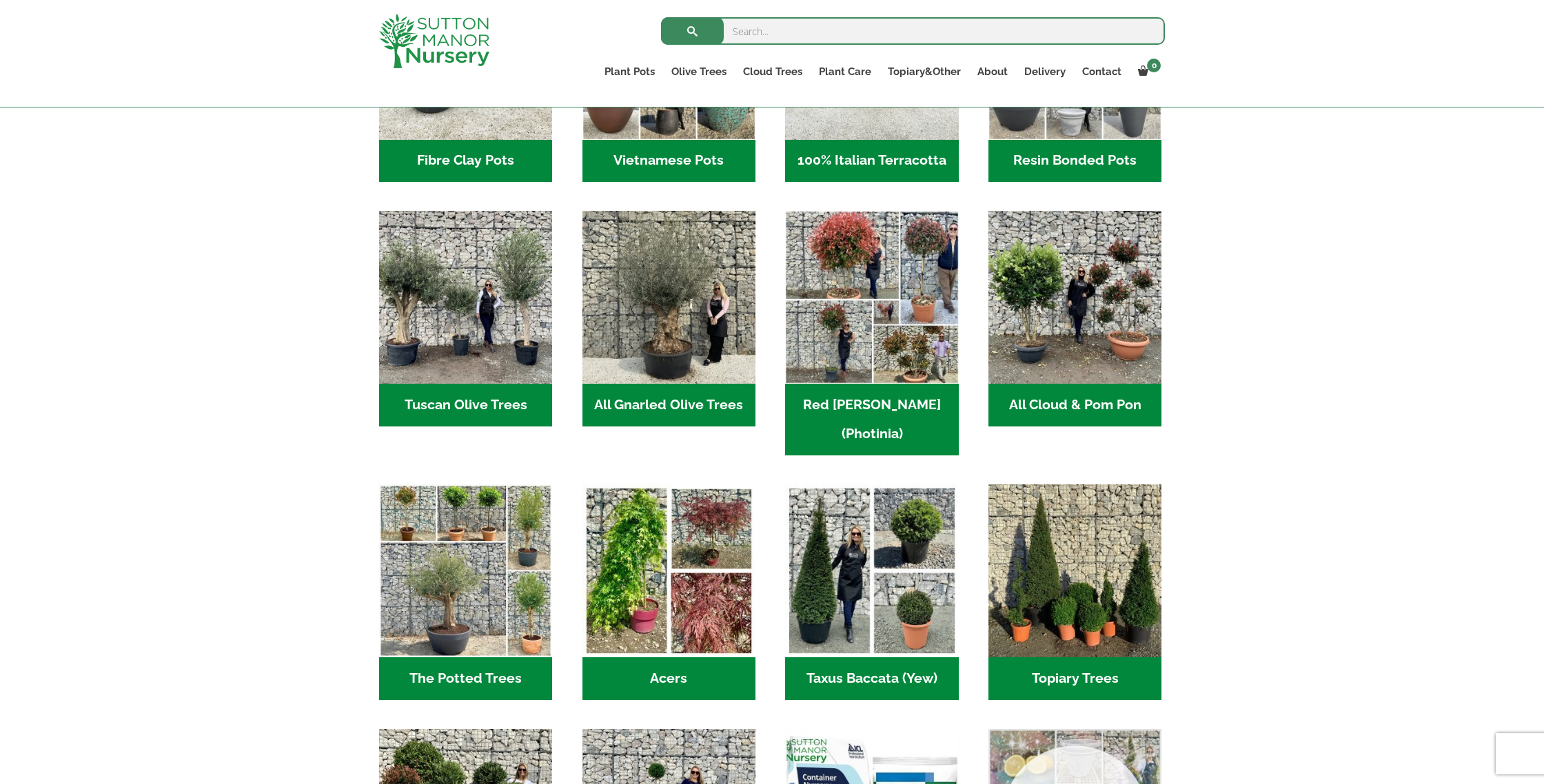
scroll to position [598, 0]
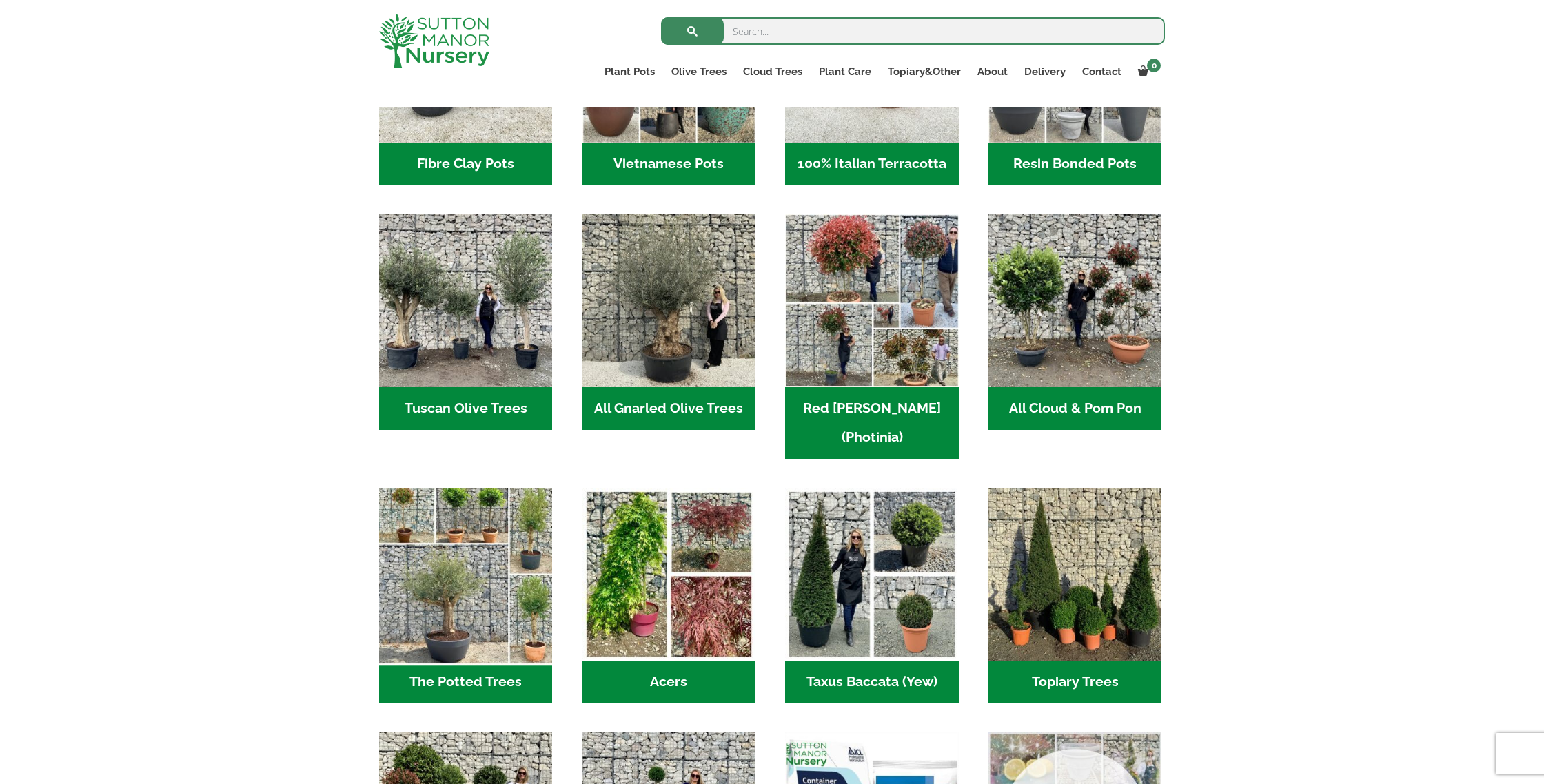
click at [433, 599] on img "Visit product category The Potted Trees" at bounding box center [466, 575] width 182 height 182
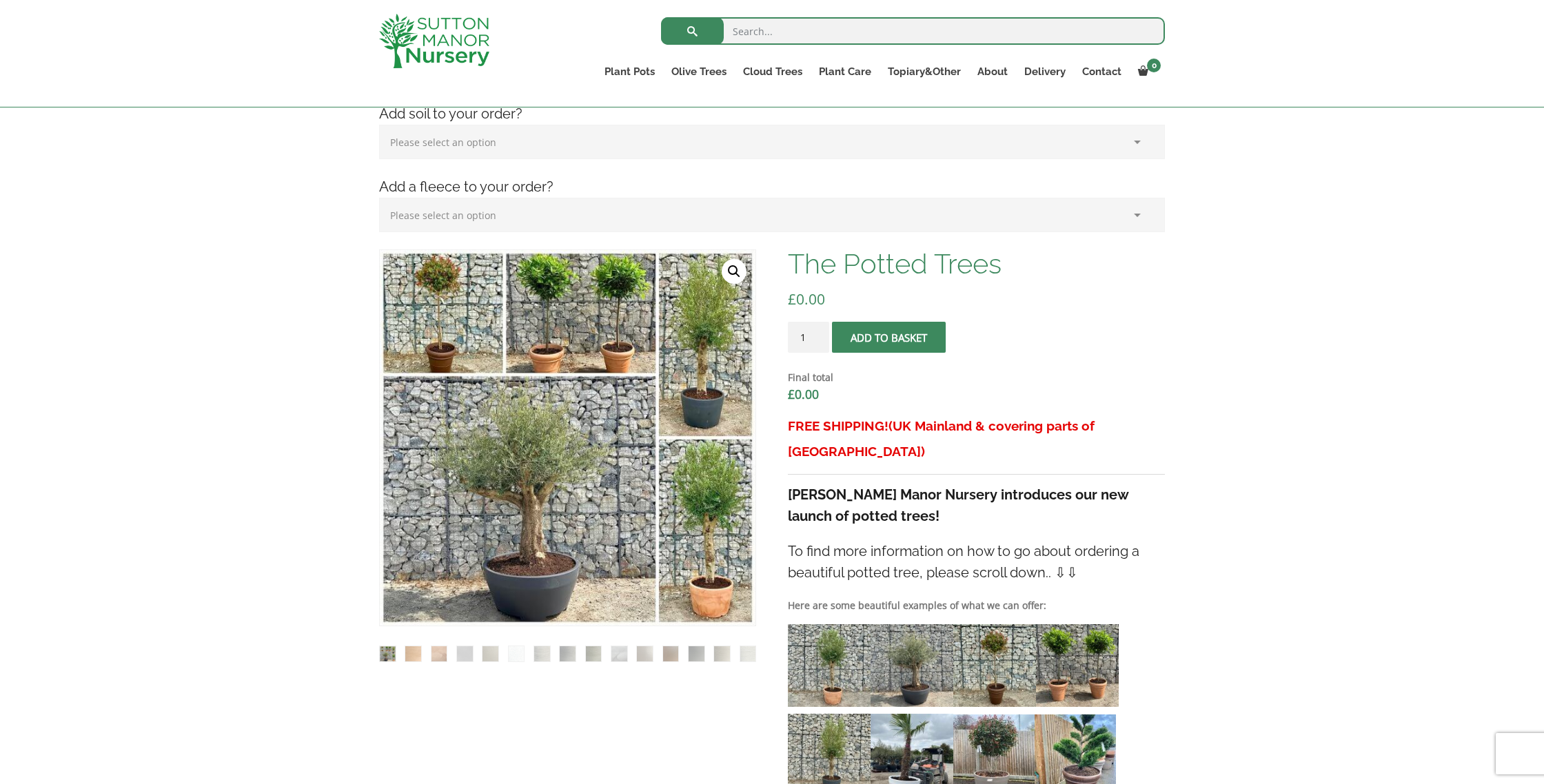
scroll to position [217, 0]
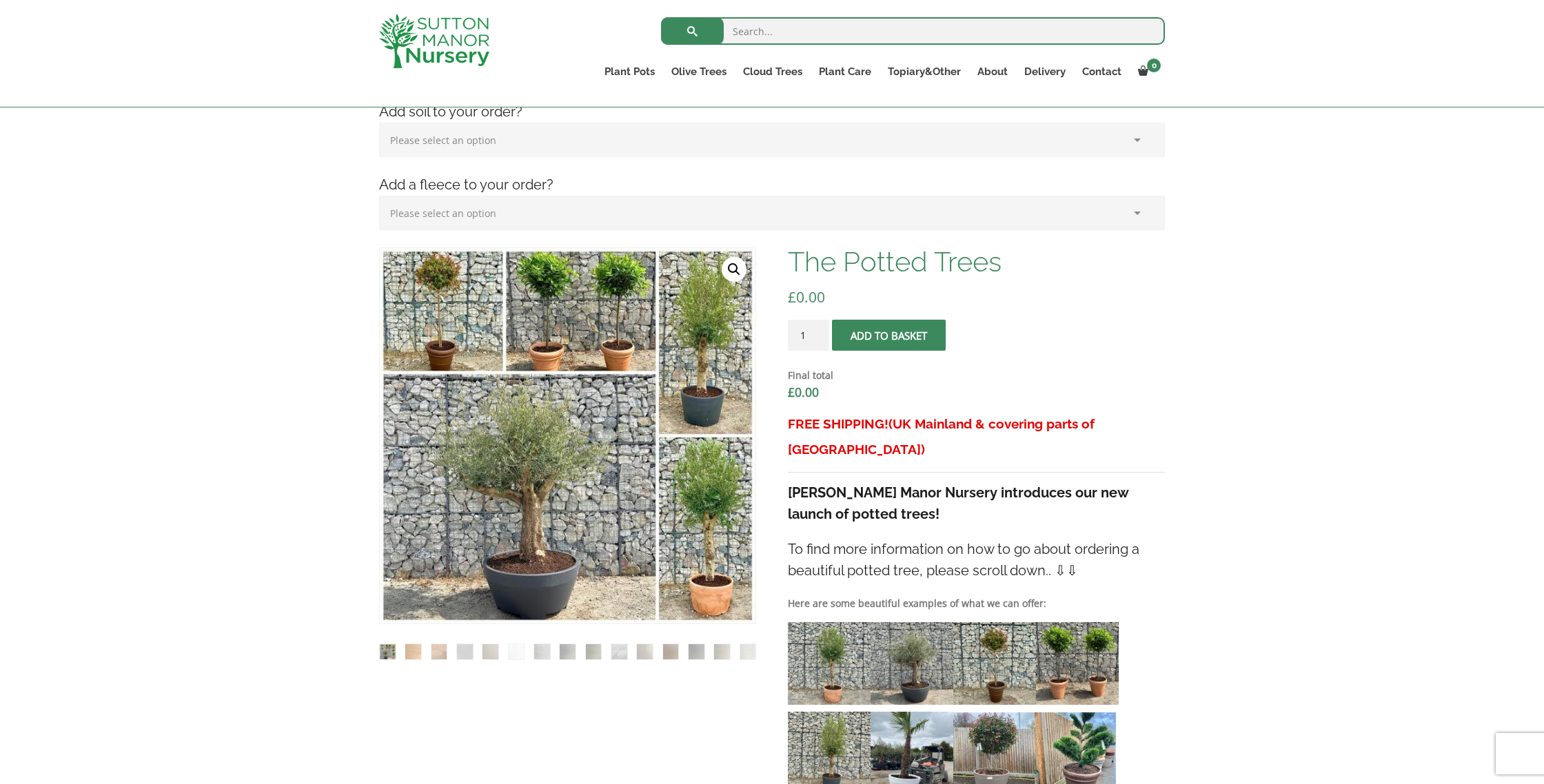
click at [1049, 213] on select "Please select an option (x1) Horticultural Fleece (£24.95)" at bounding box center [772, 213] width 786 height 34
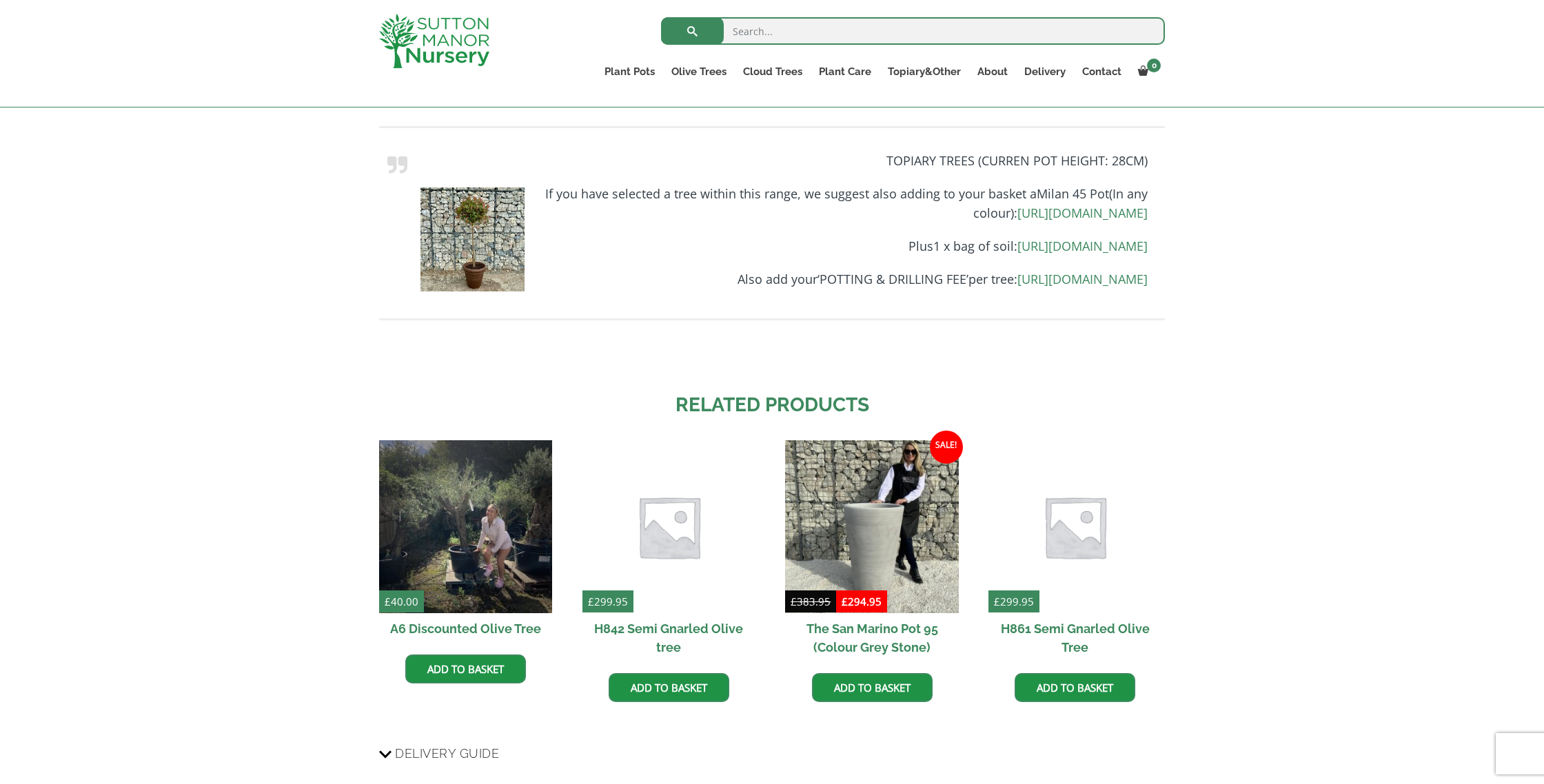
scroll to position [2470, 0]
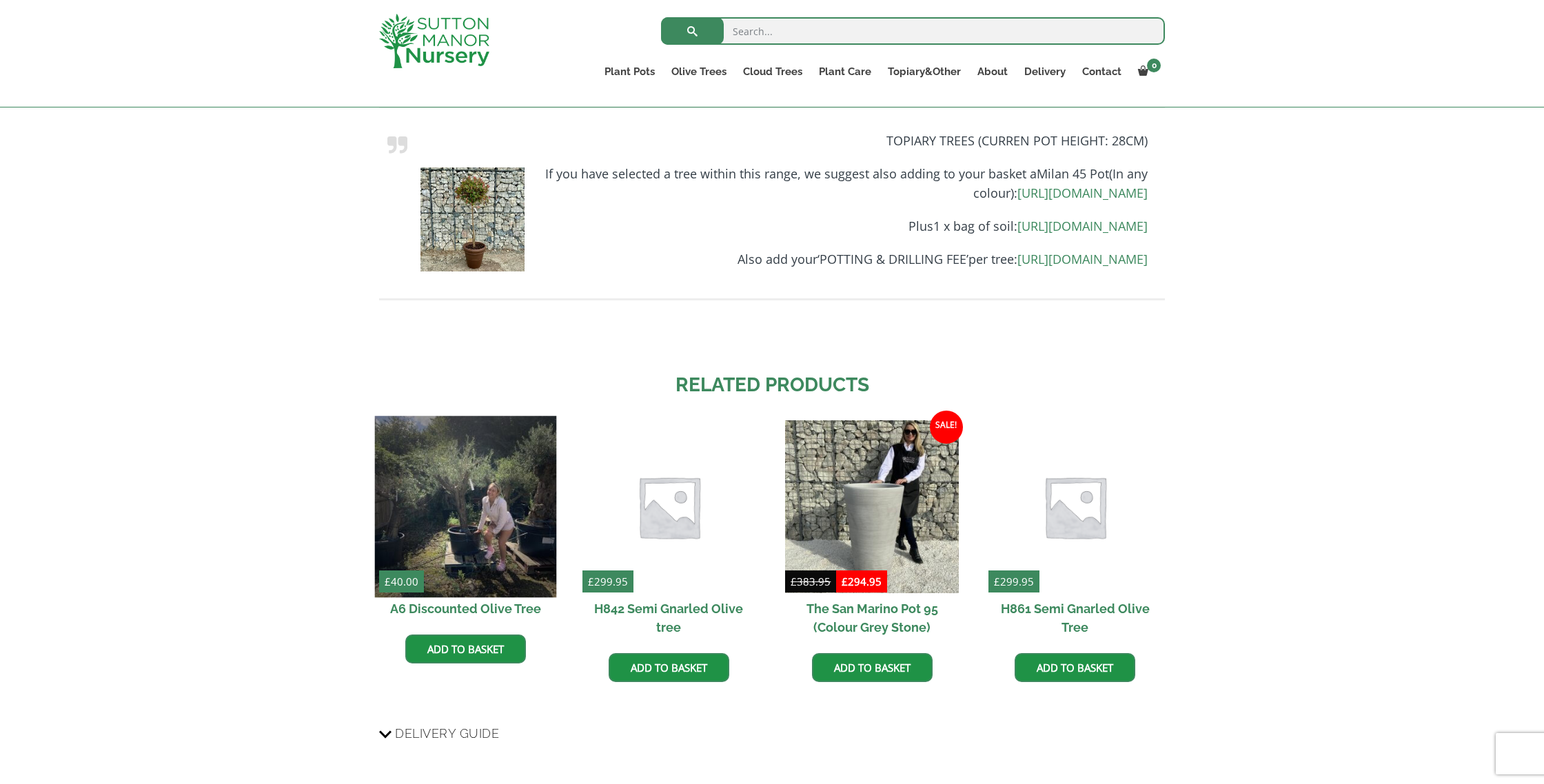
click at [459, 598] on img at bounding box center [466, 507] width 182 height 182
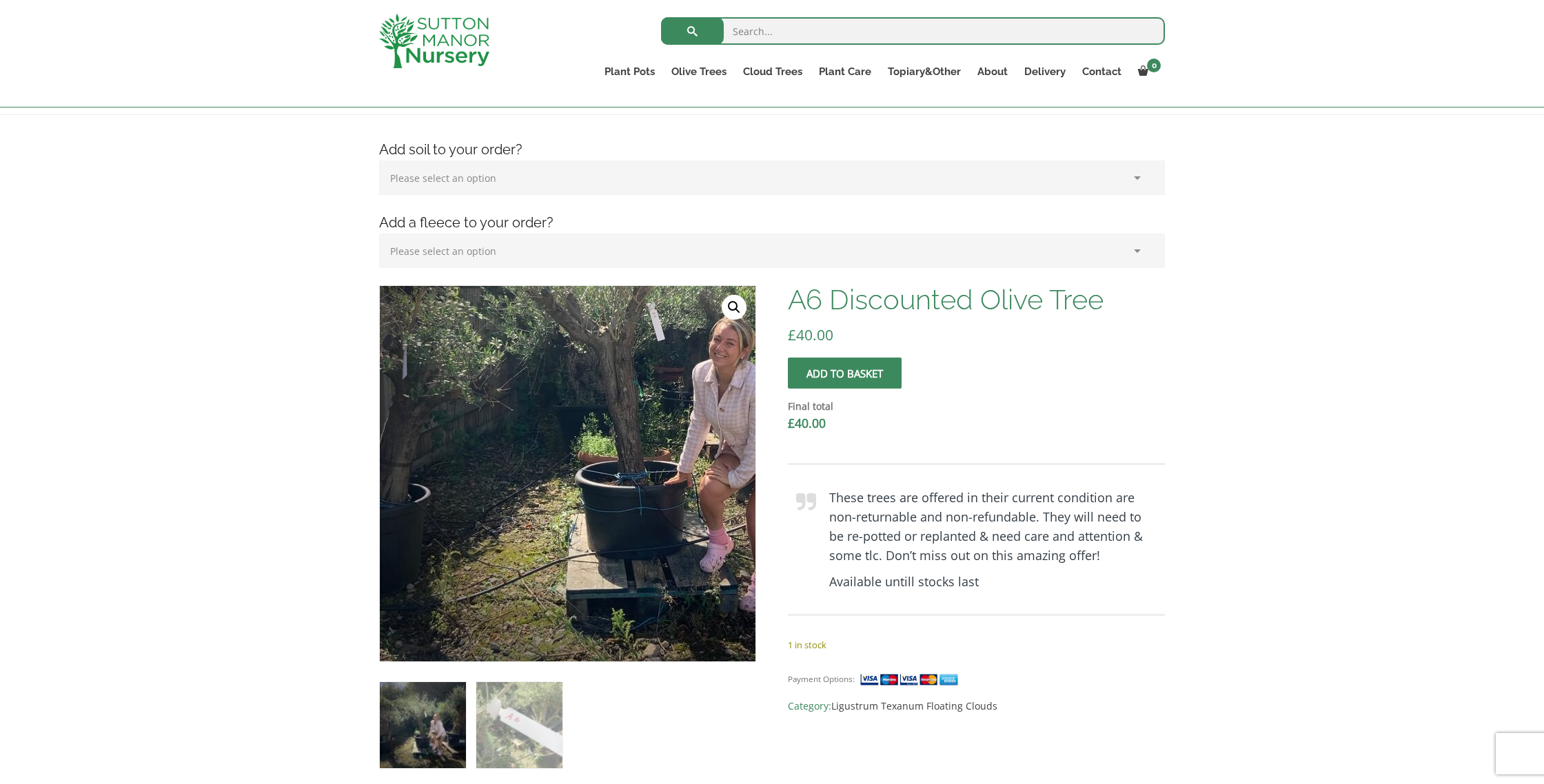
scroll to position [181, 0]
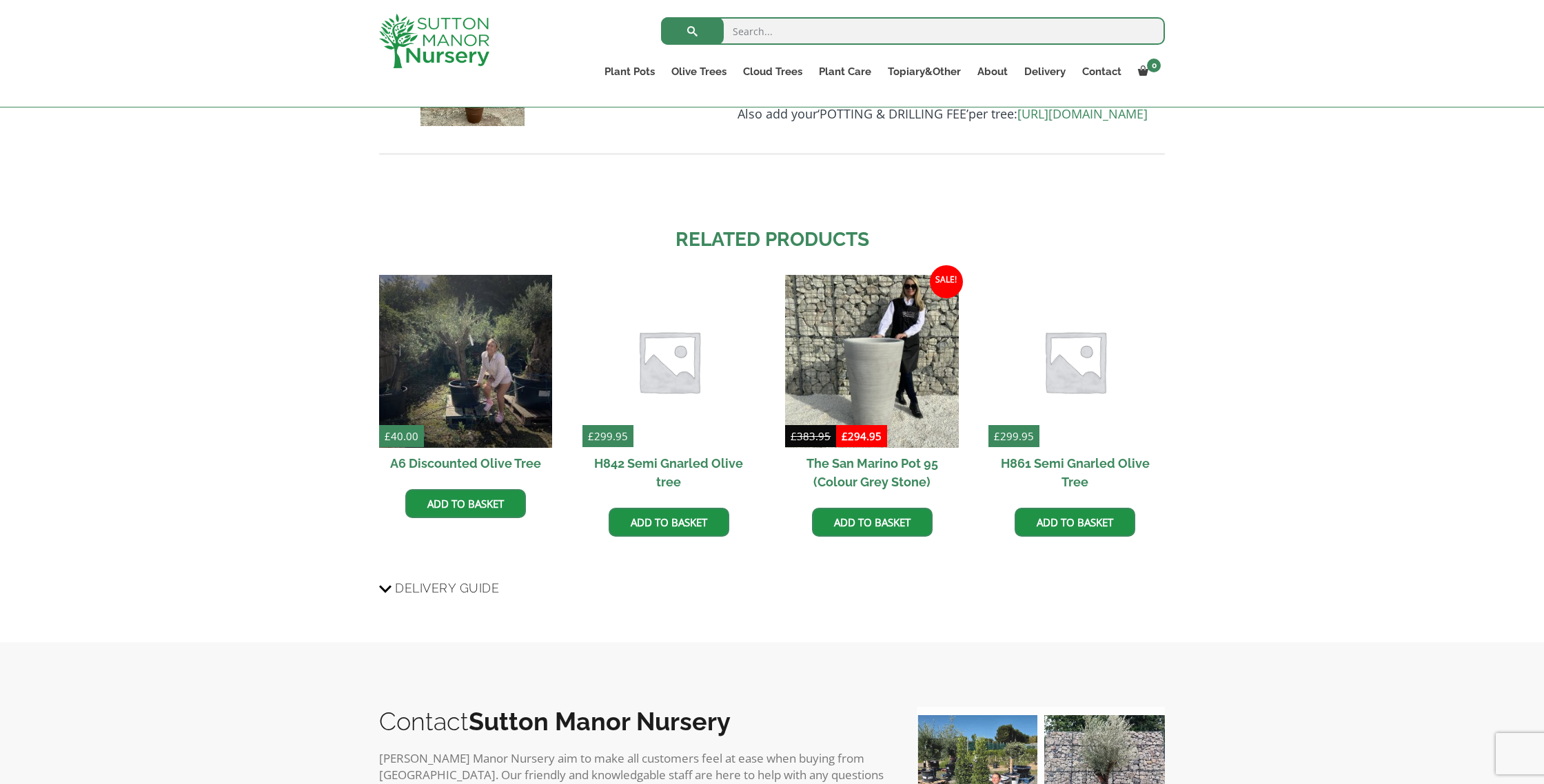
scroll to position [2619, 0]
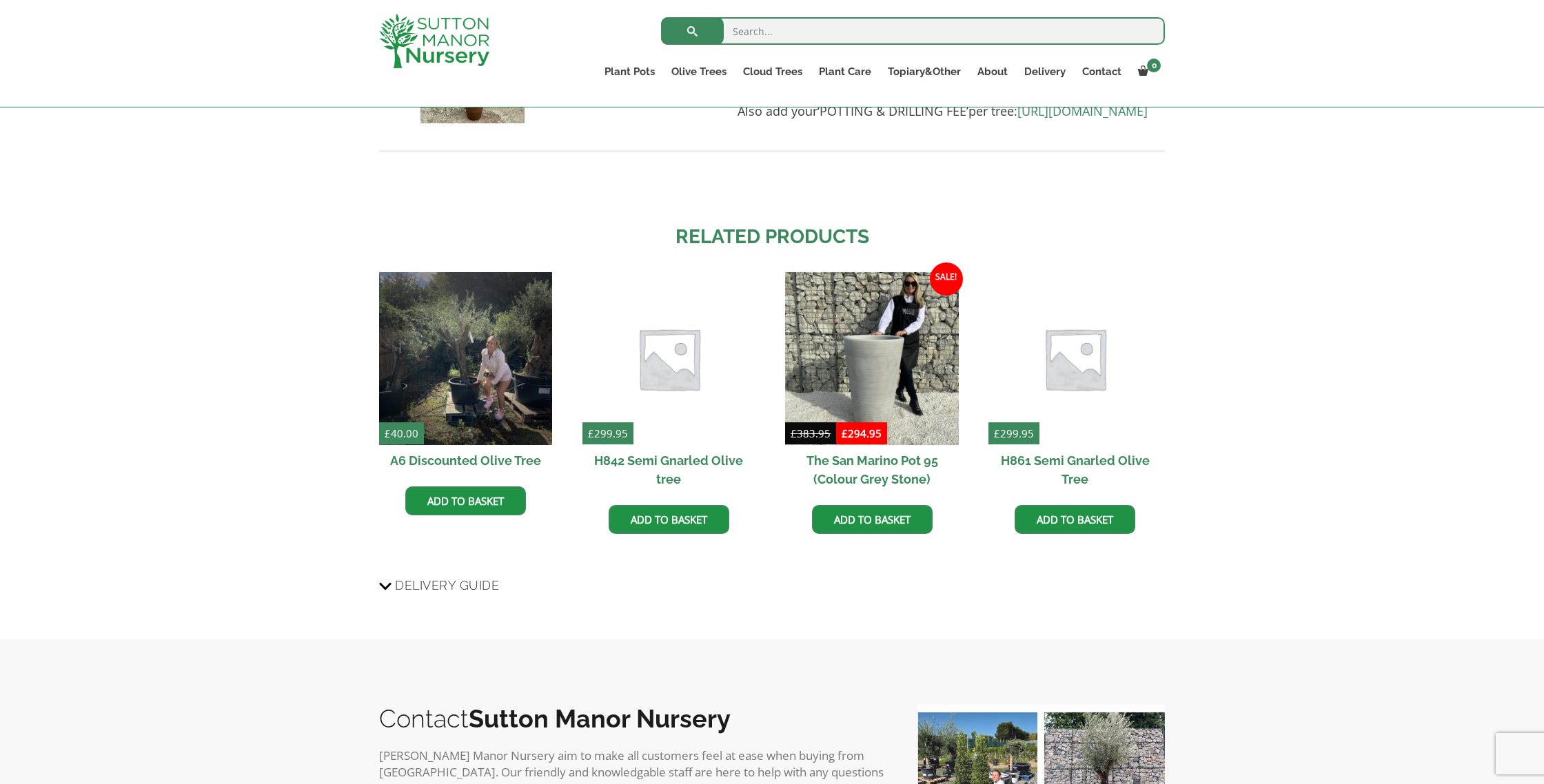
click at [682, 495] on h2 "H842 Semi Gnarled Olive tree" at bounding box center [669, 470] width 173 height 50
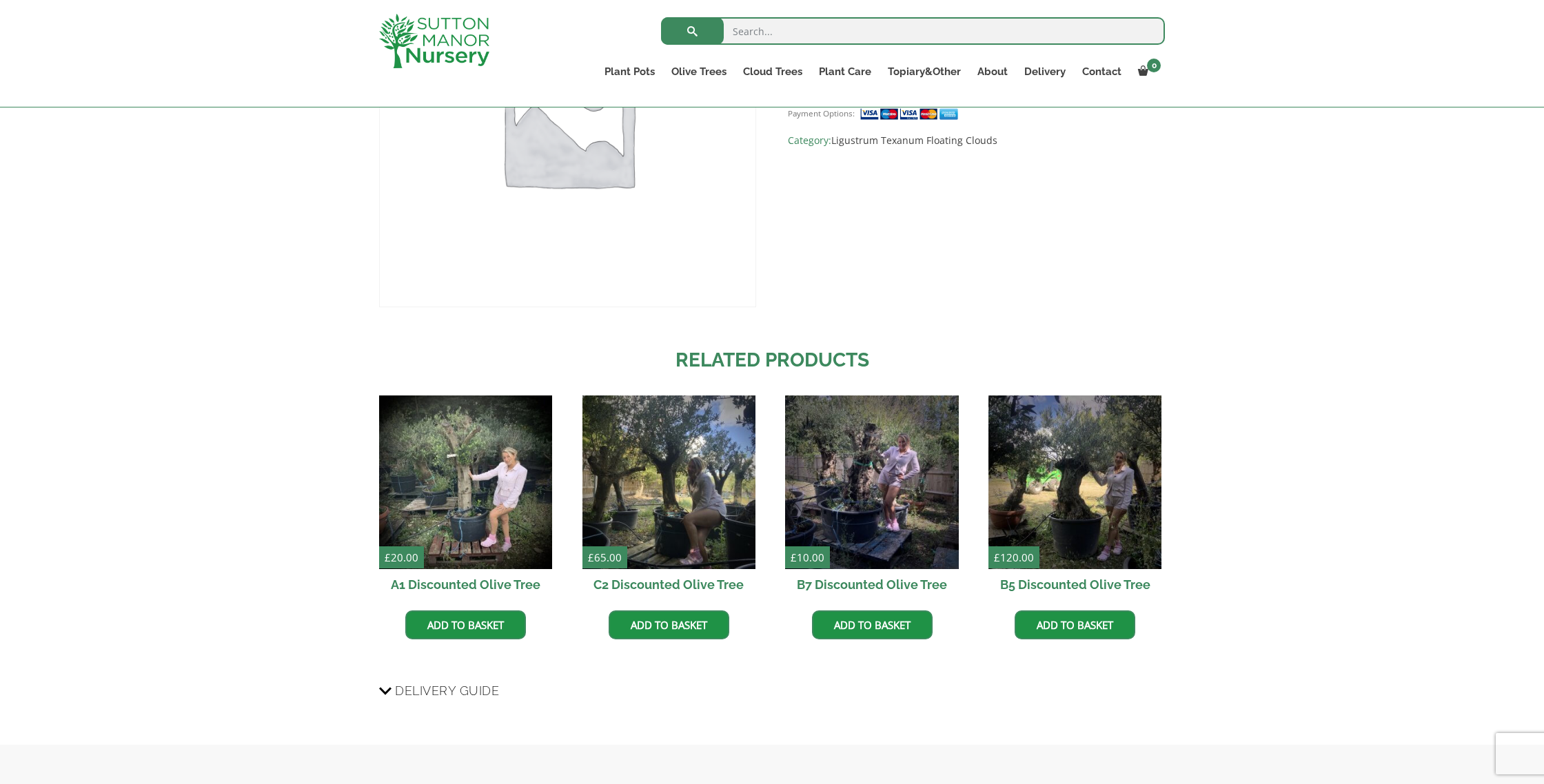
scroll to position [536, 0]
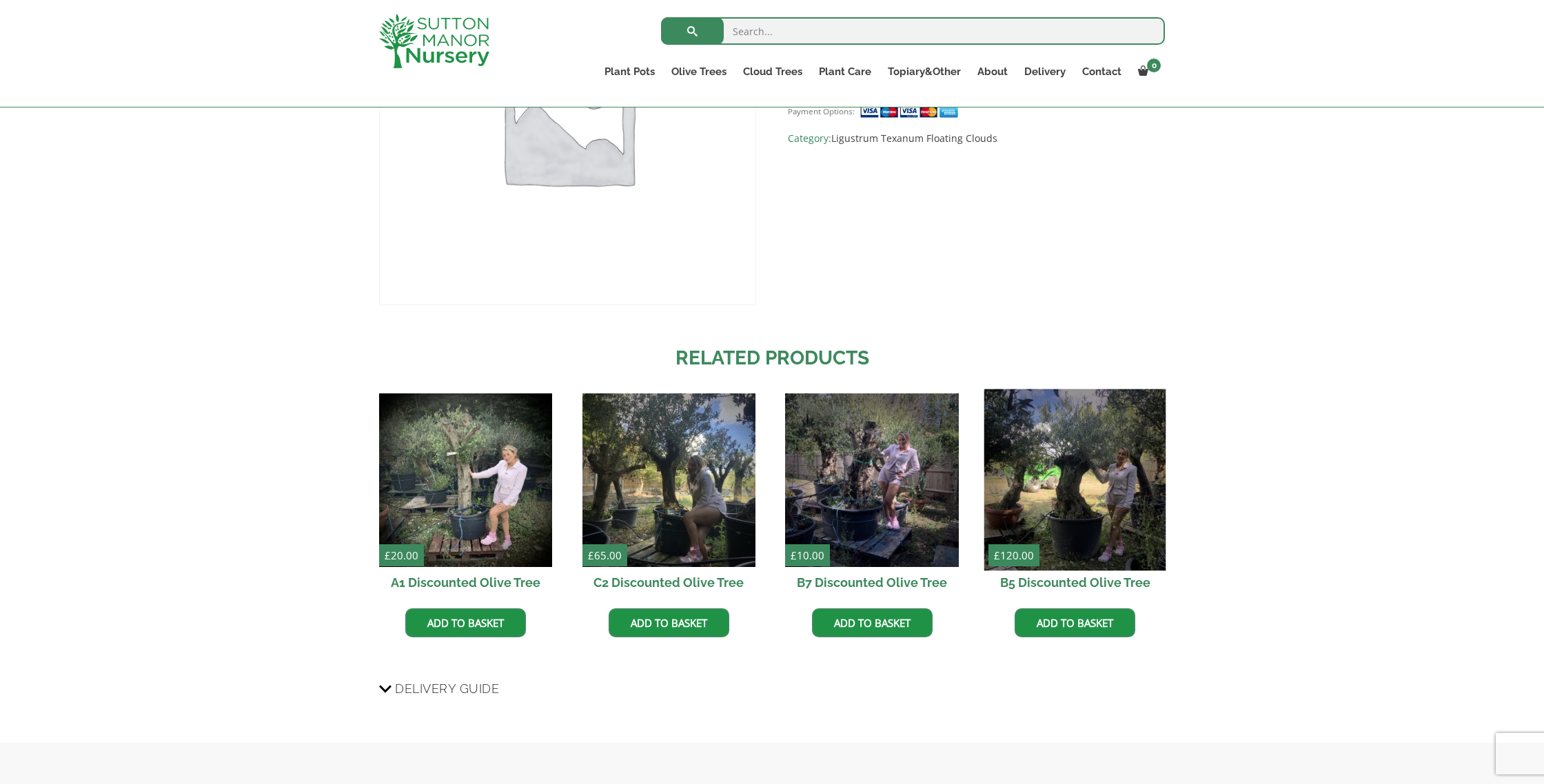
click at [1086, 482] on img at bounding box center [1076, 480] width 182 height 182
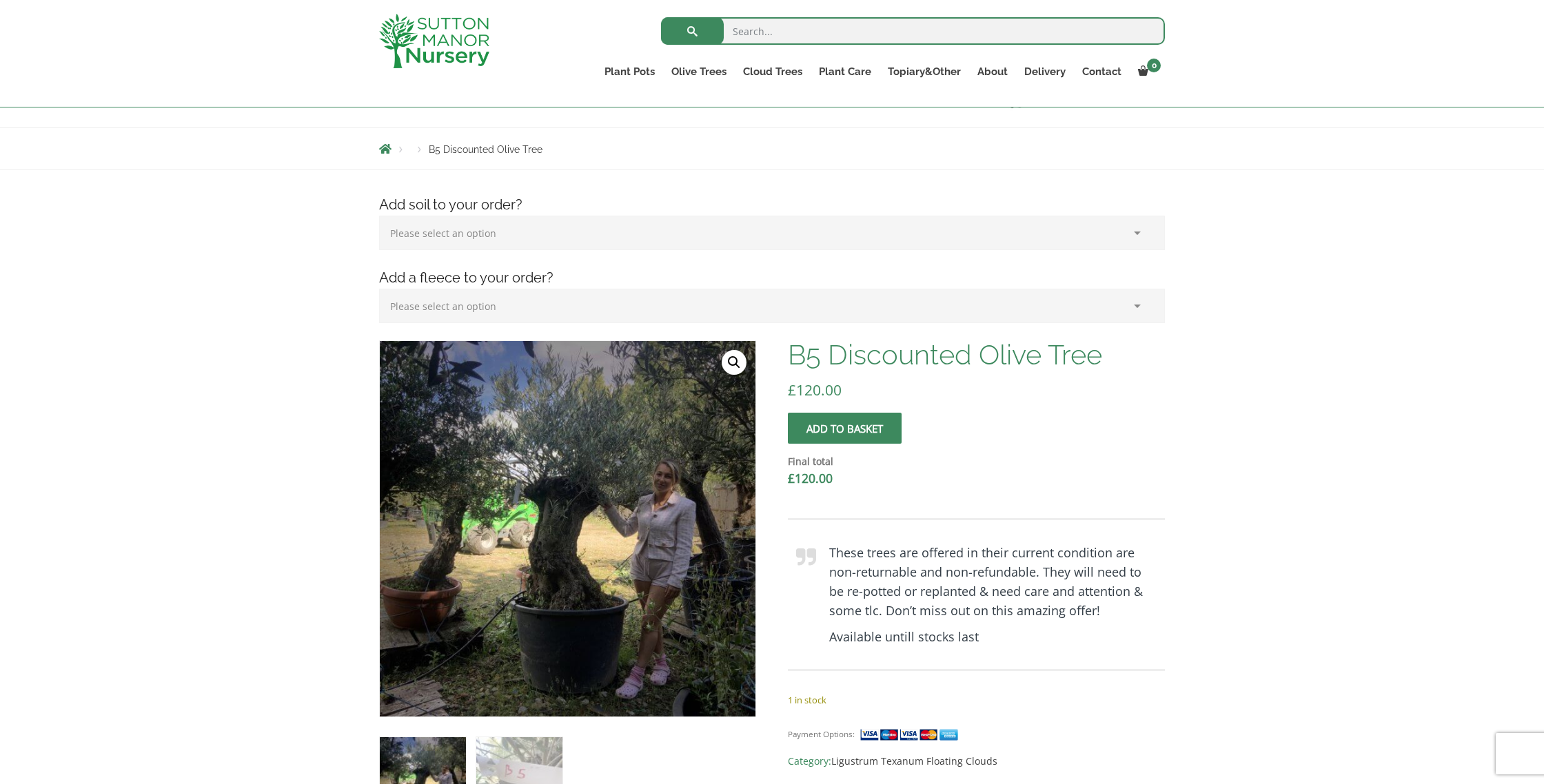
scroll to position [167, 0]
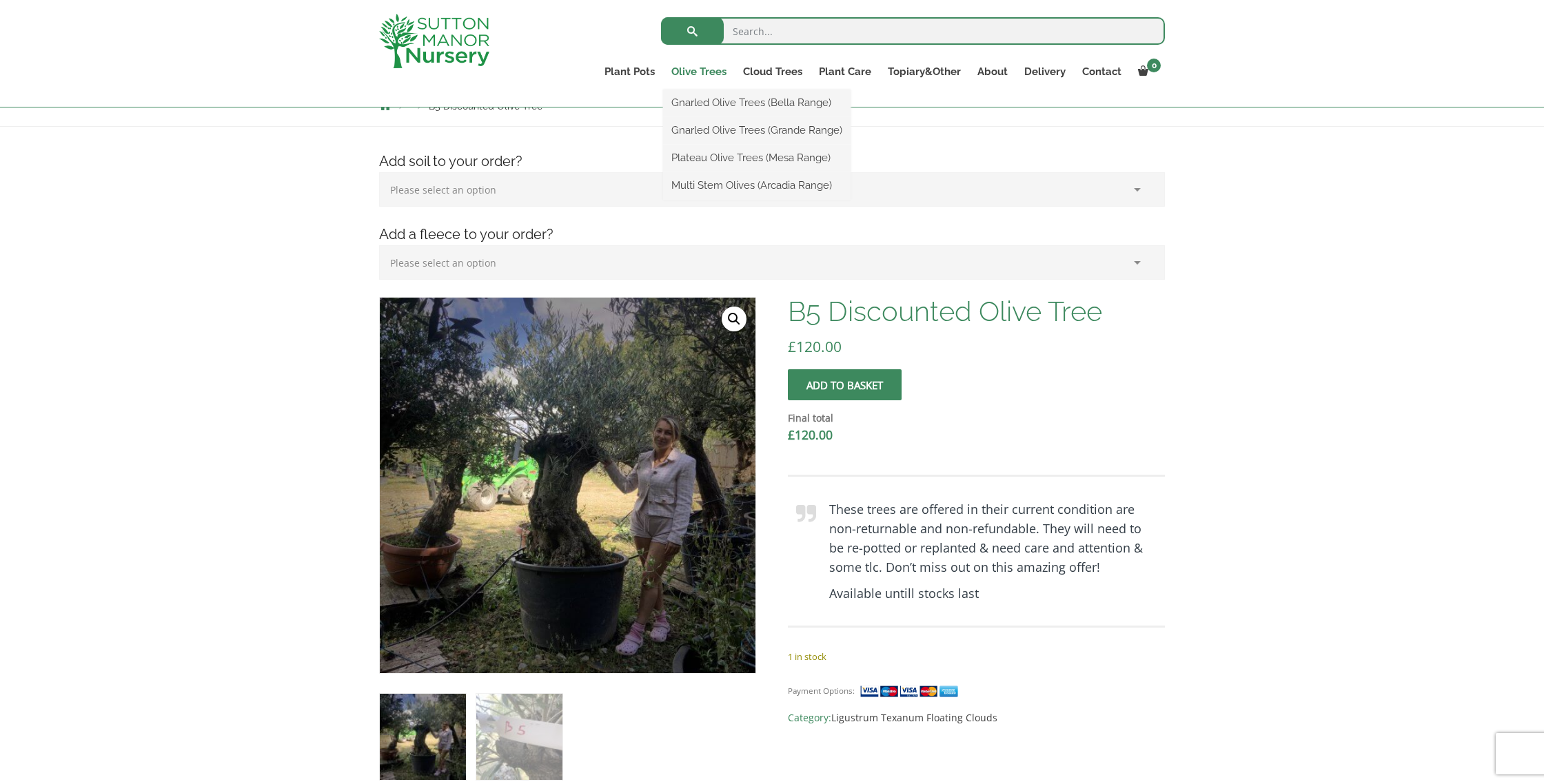
click at [700, 70] on link "Olive Trees" at bounding box center [699, 72] width 71 height 20
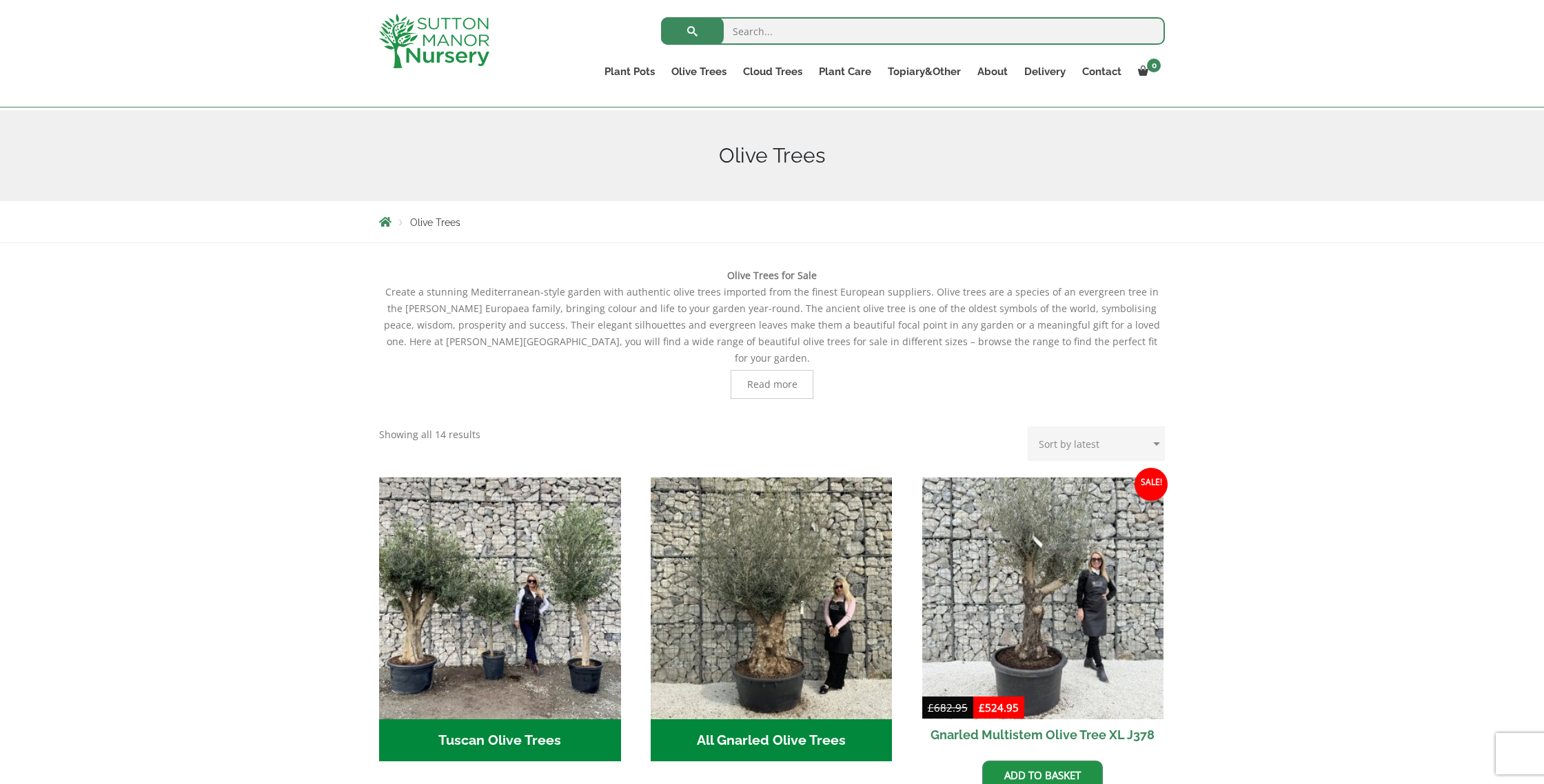
scroll to position [144, 0]
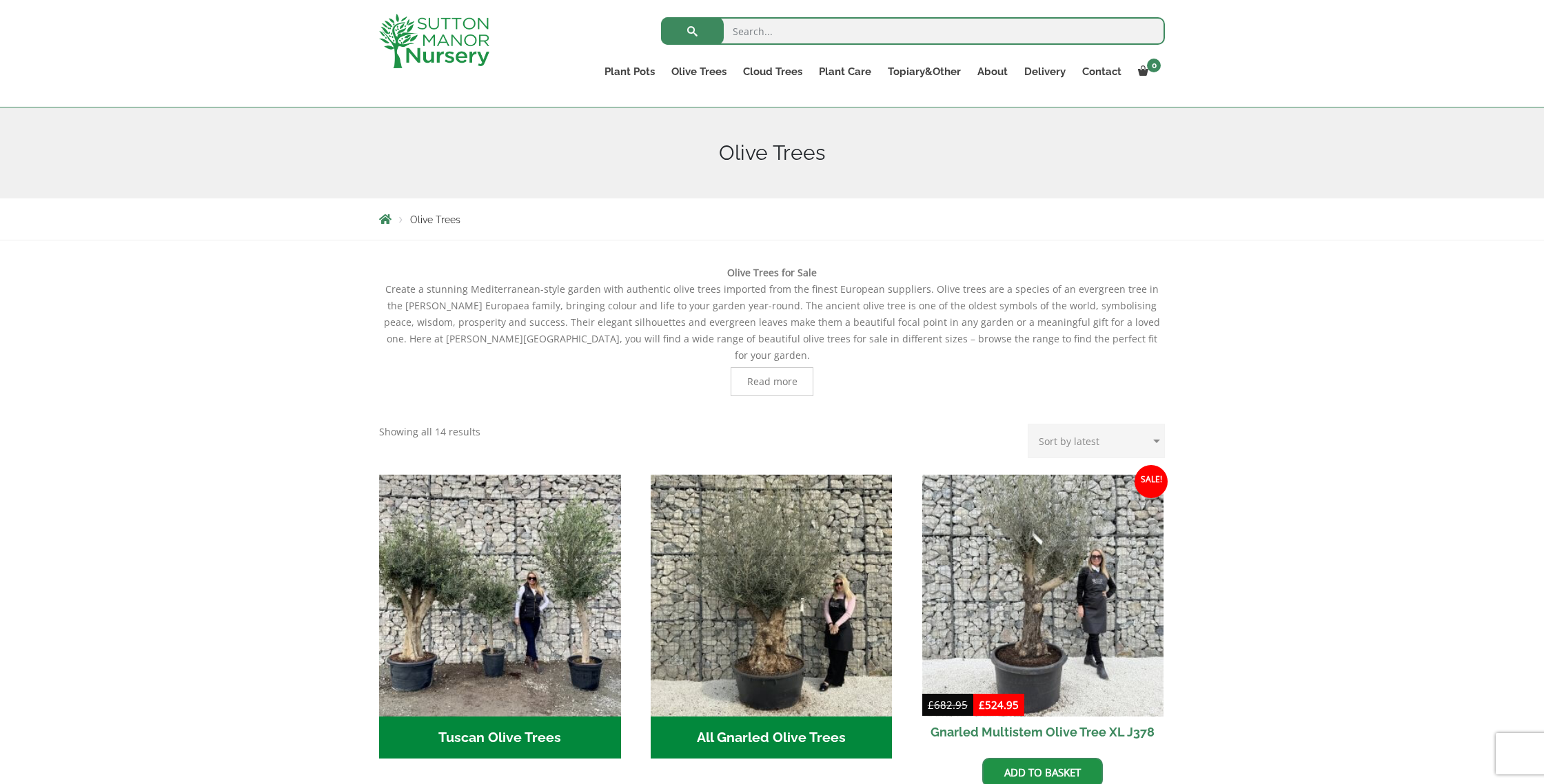
click at [761, 377] on span "Read more" at bounding box center [772, 382] width 50 height 10
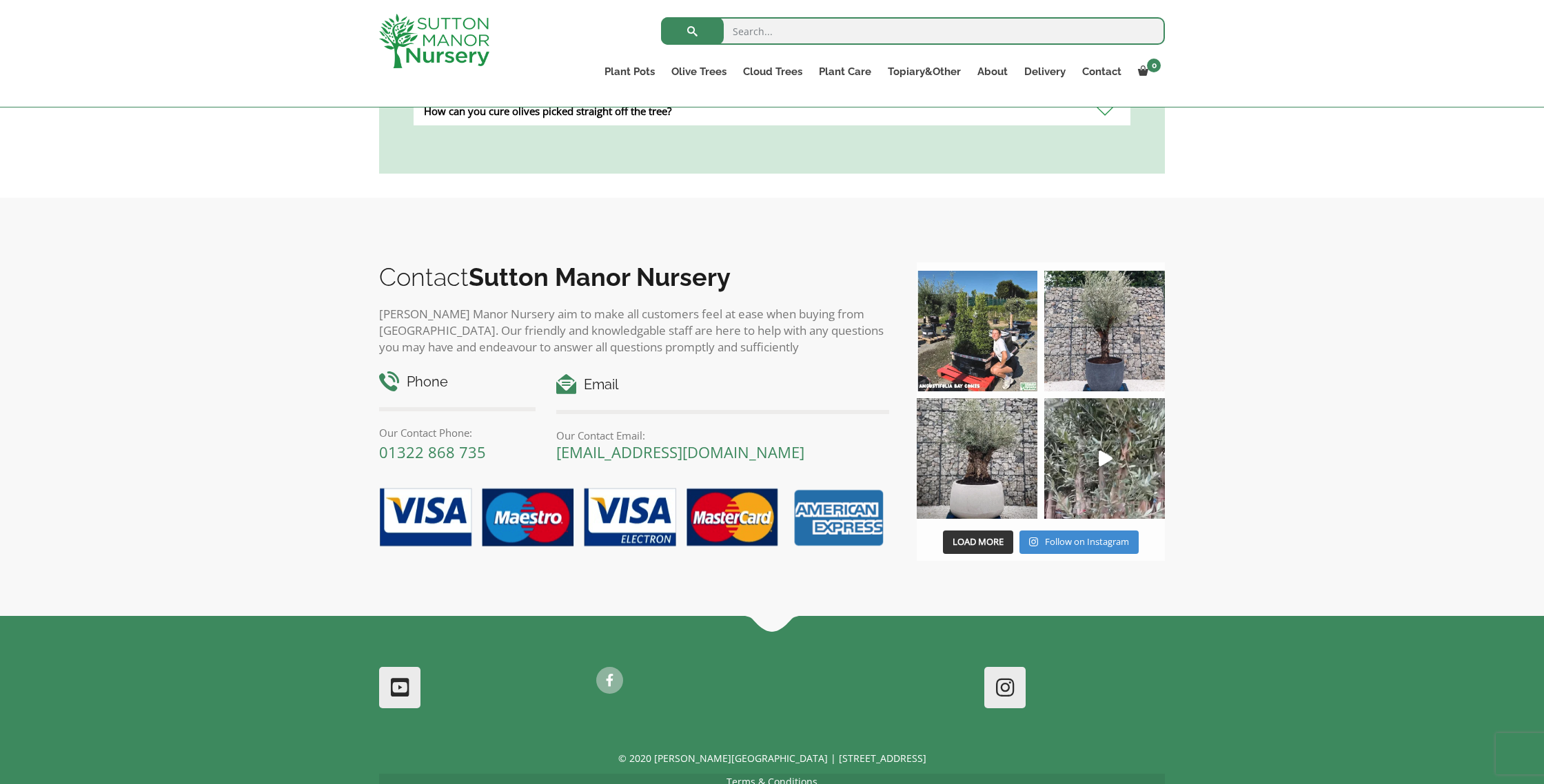
scroll to position [2283, 0]
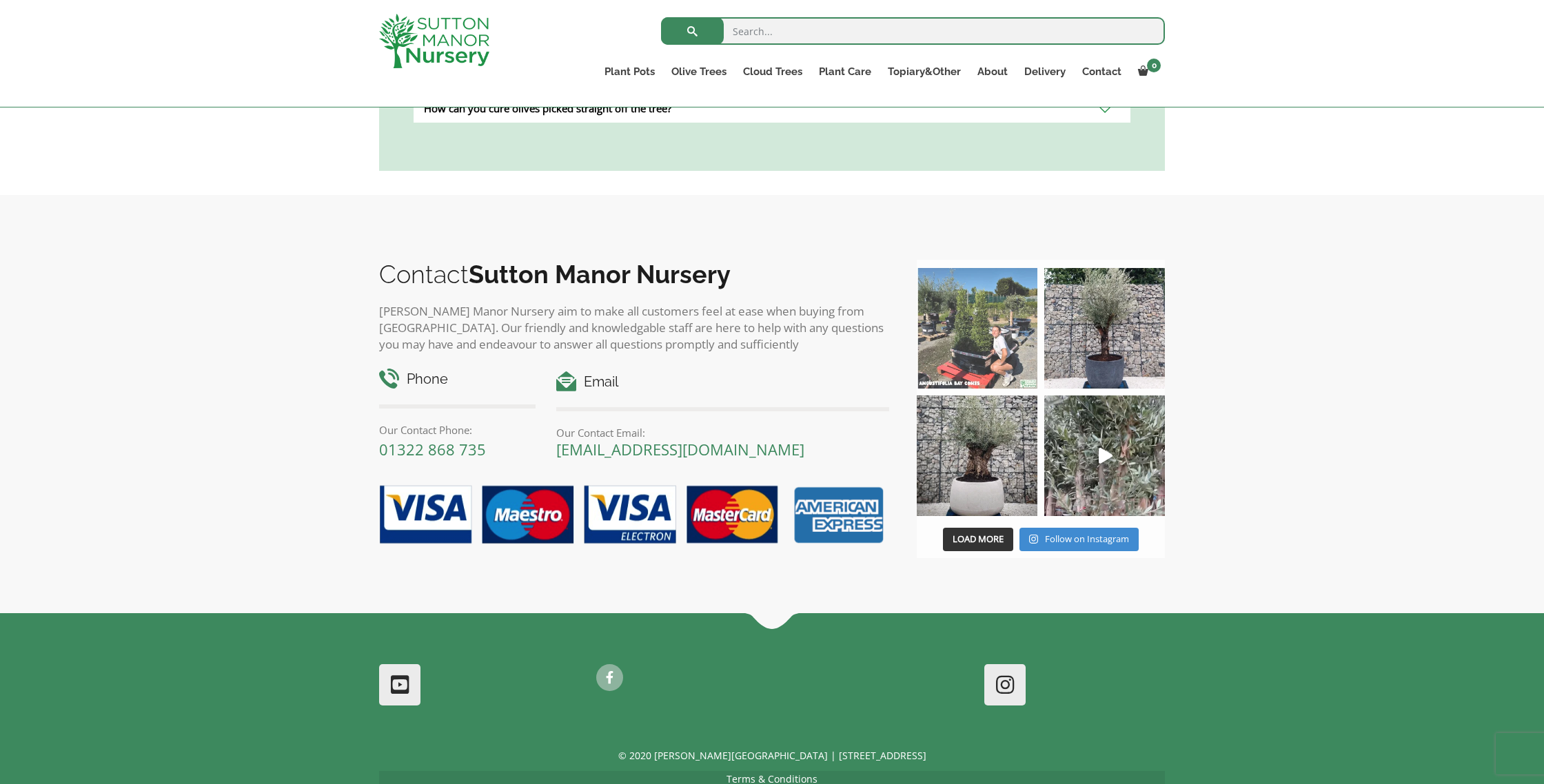
click at [985, 277] on img at bounding box center [977, 328] width 120 height 120
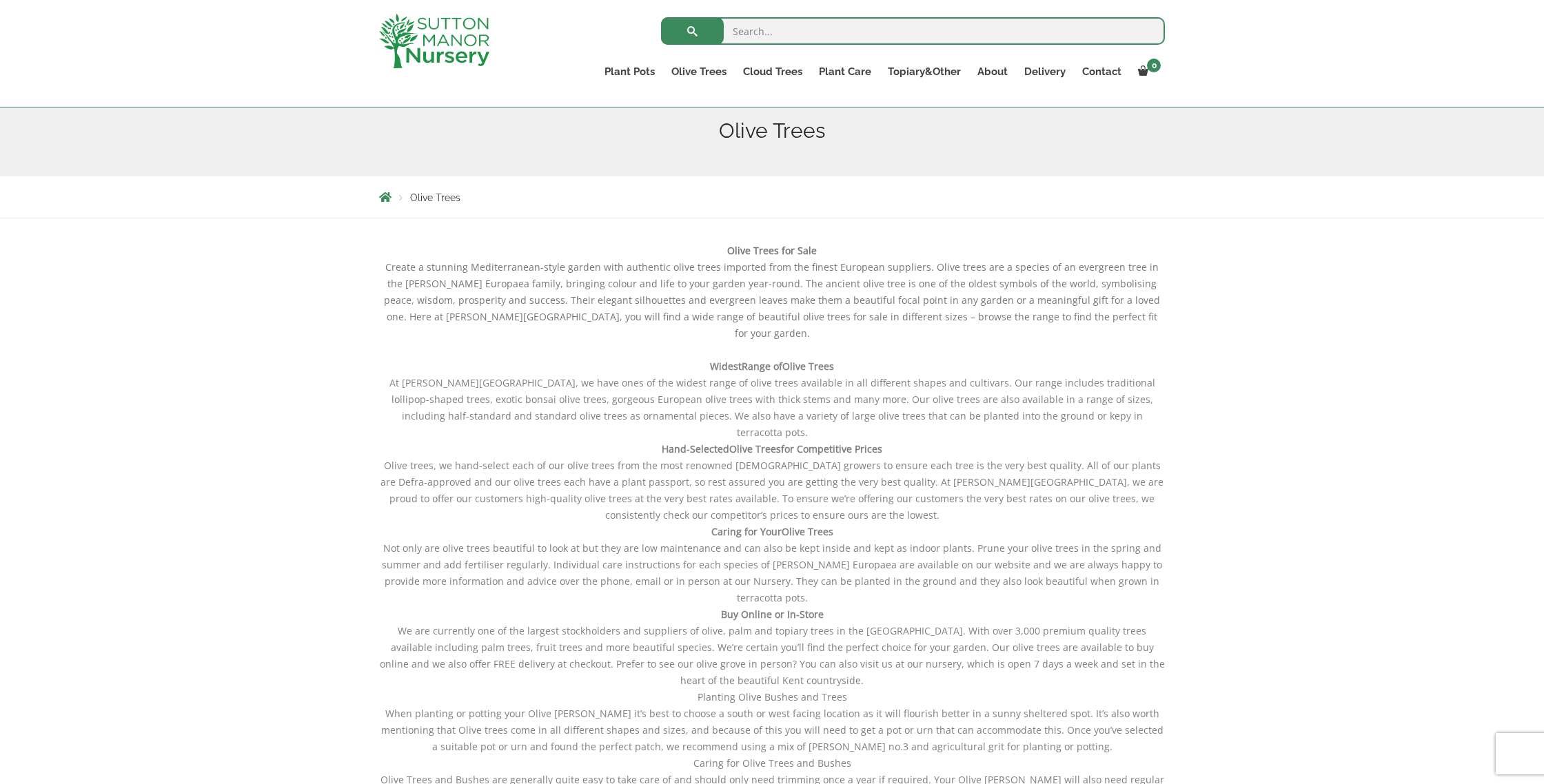
scroll to position [0, 0]
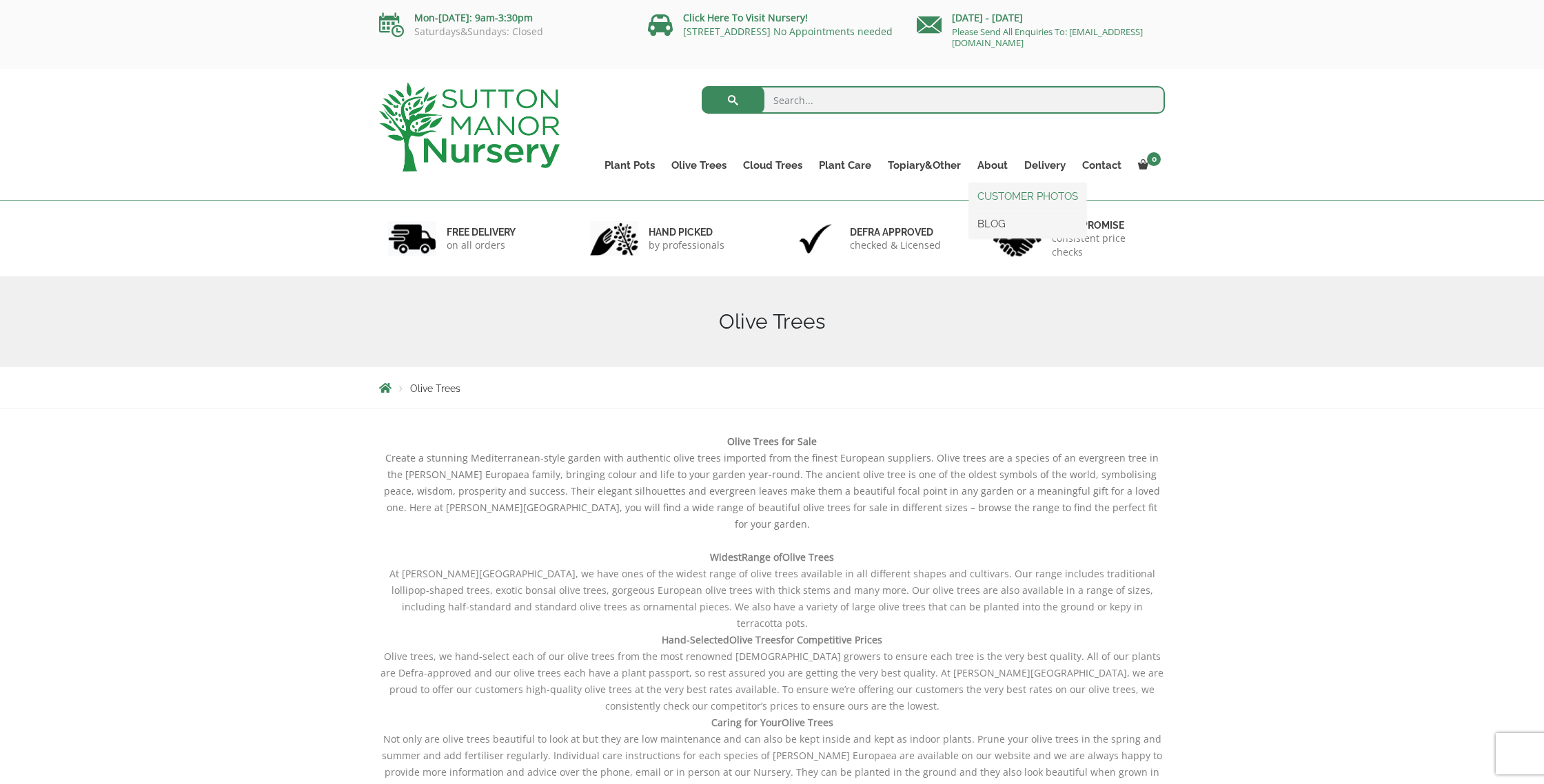
click at [1029, 198] on link "CUSTOMER PHOTOS" at bounding box center [1027, 197] width 117 height 21
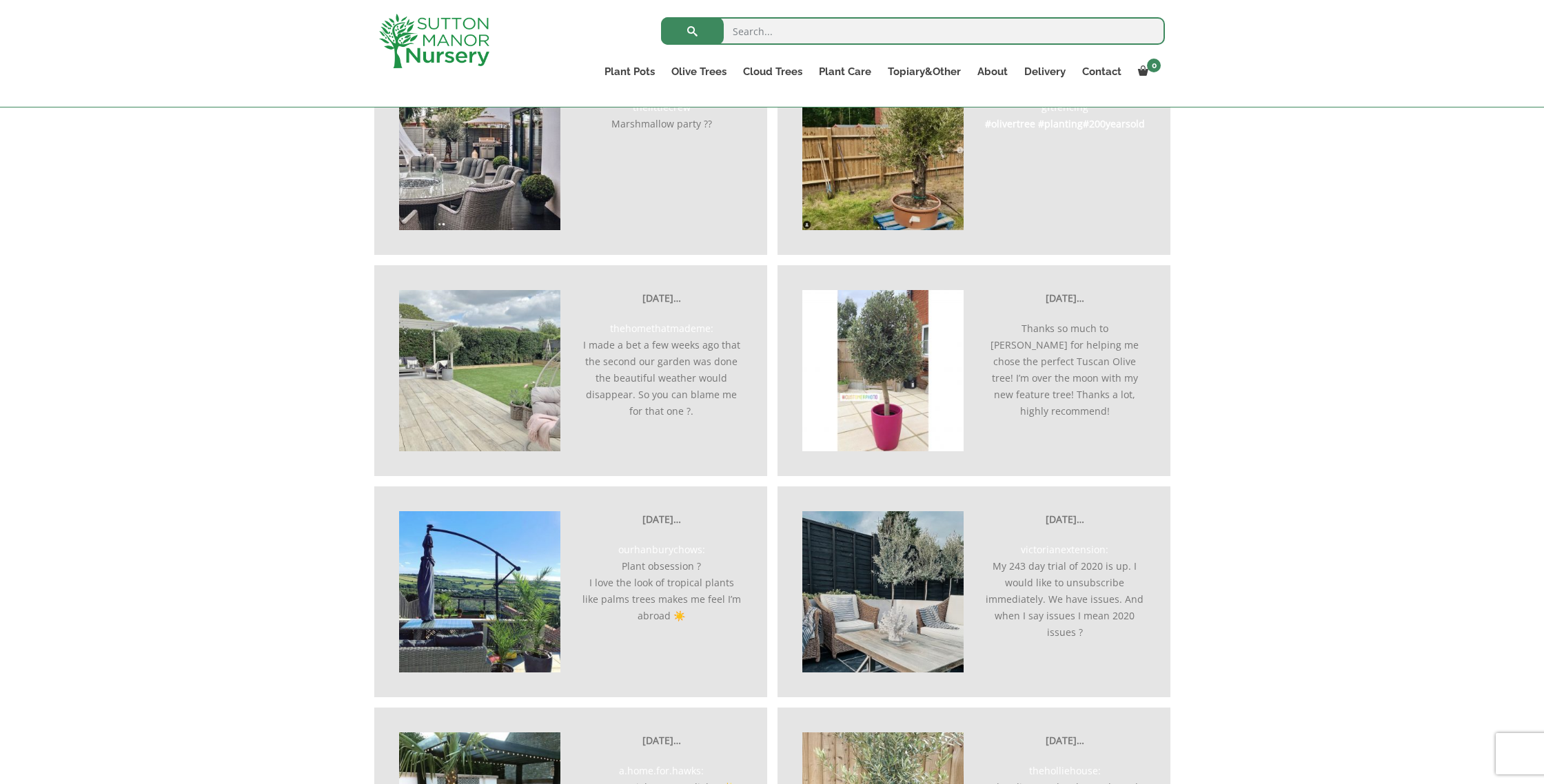
scroll to position [3225, 0]
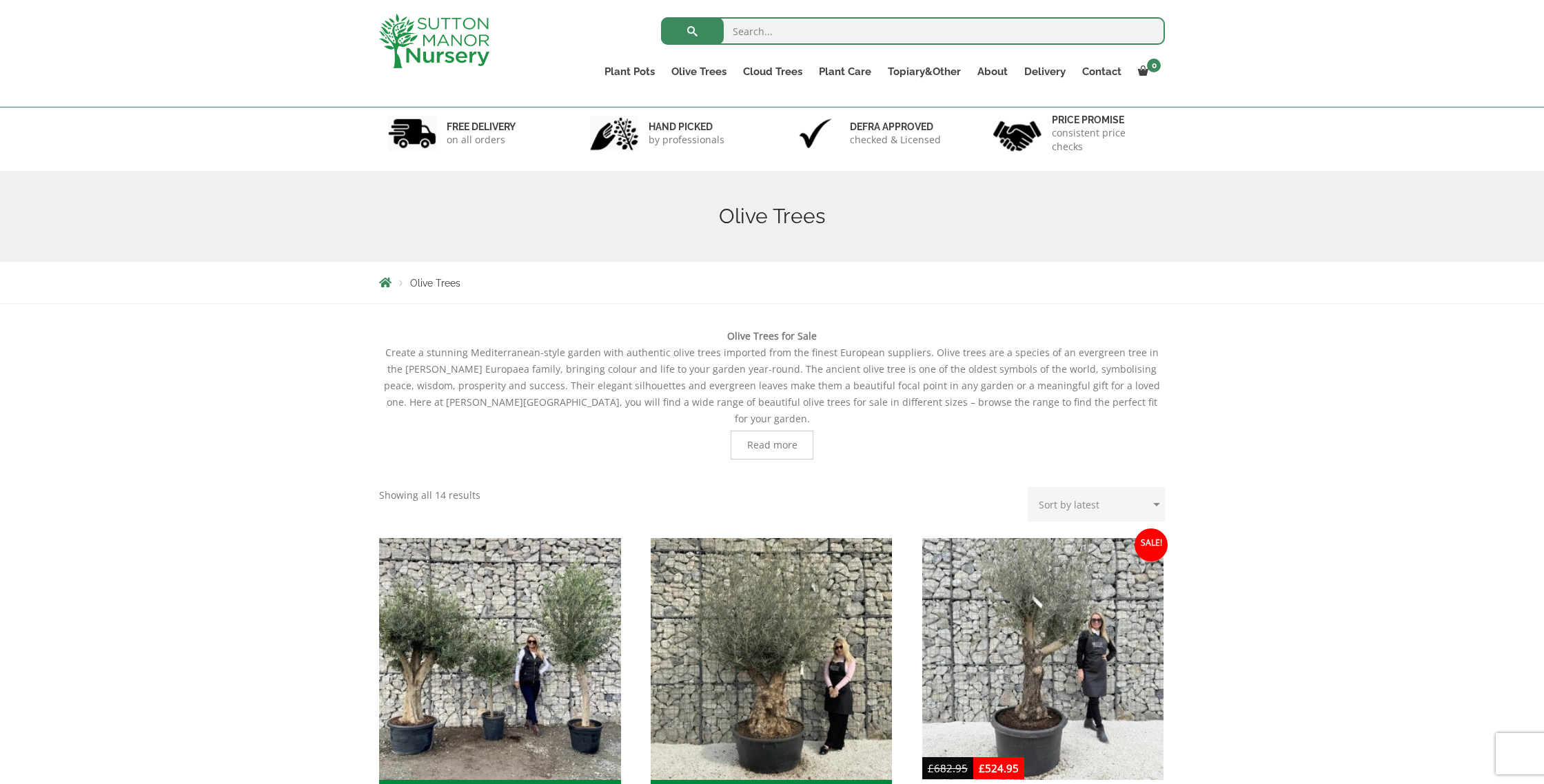
scroll to position [85, 0]
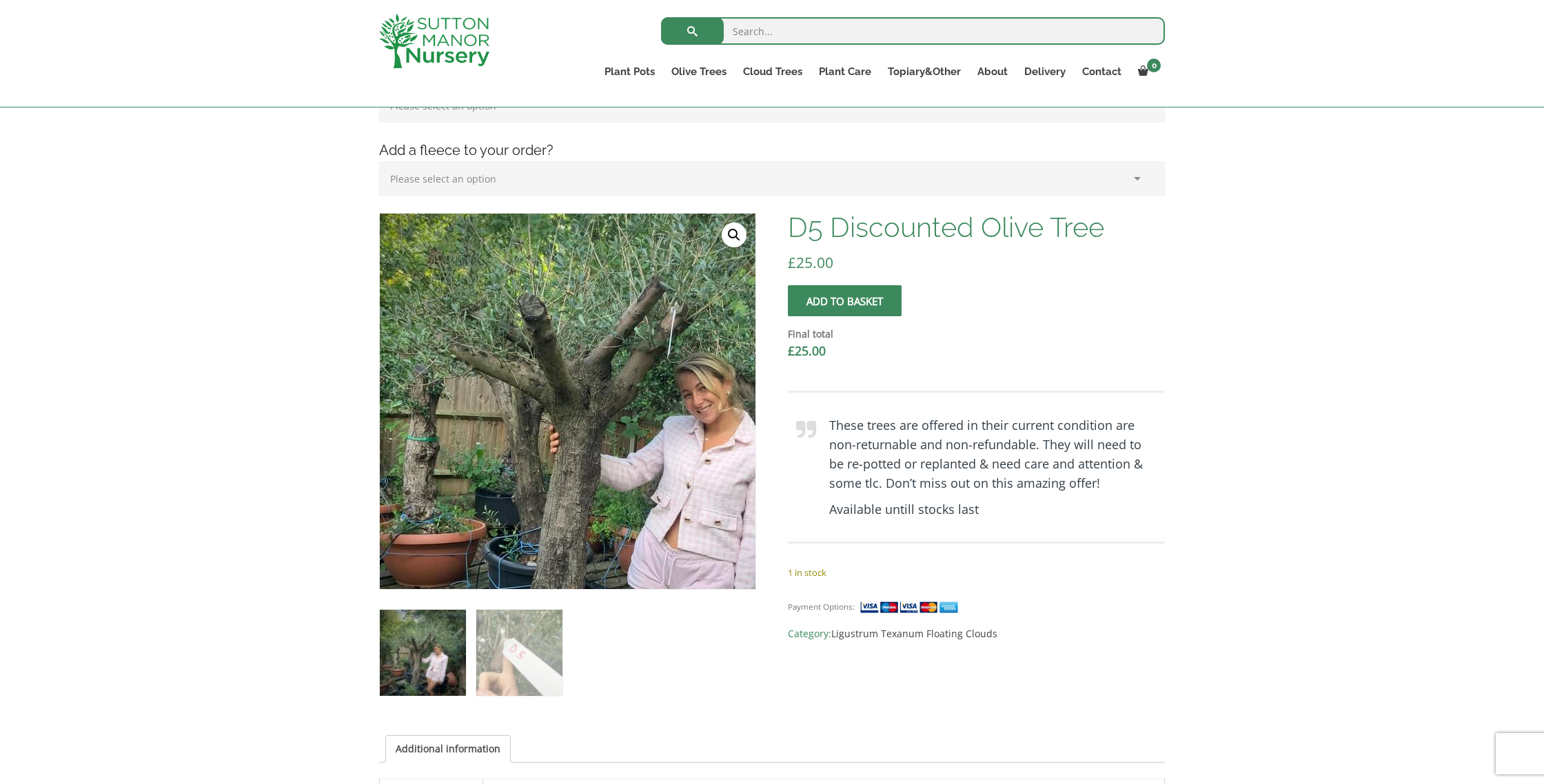
scroll to position [252, 0]
